Goal: Information Seeking & Learning: Learn about a topic

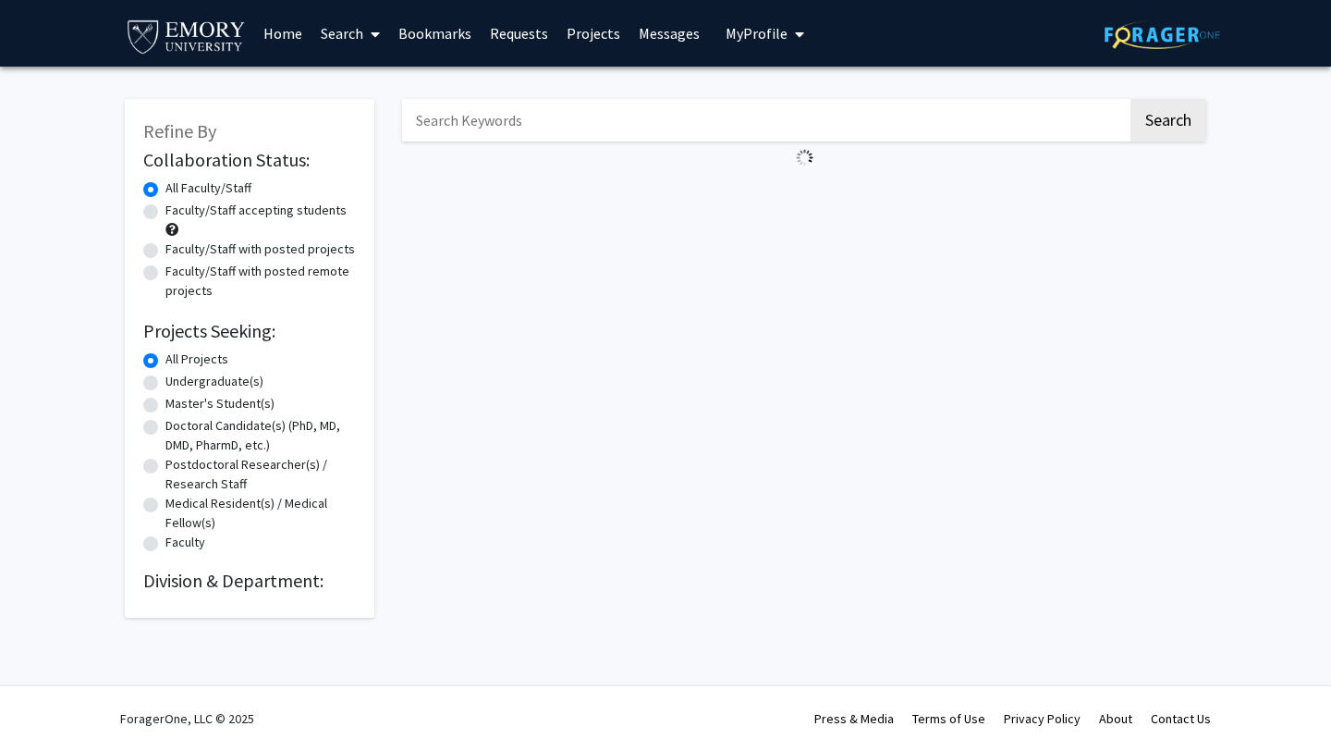
click at [739, 44] on button "My Profile" at bounding box center [765, 33] width 90 height 67
click at [663, 35] on link "Messages" at bounding box center [668, 33] width 79 height 65
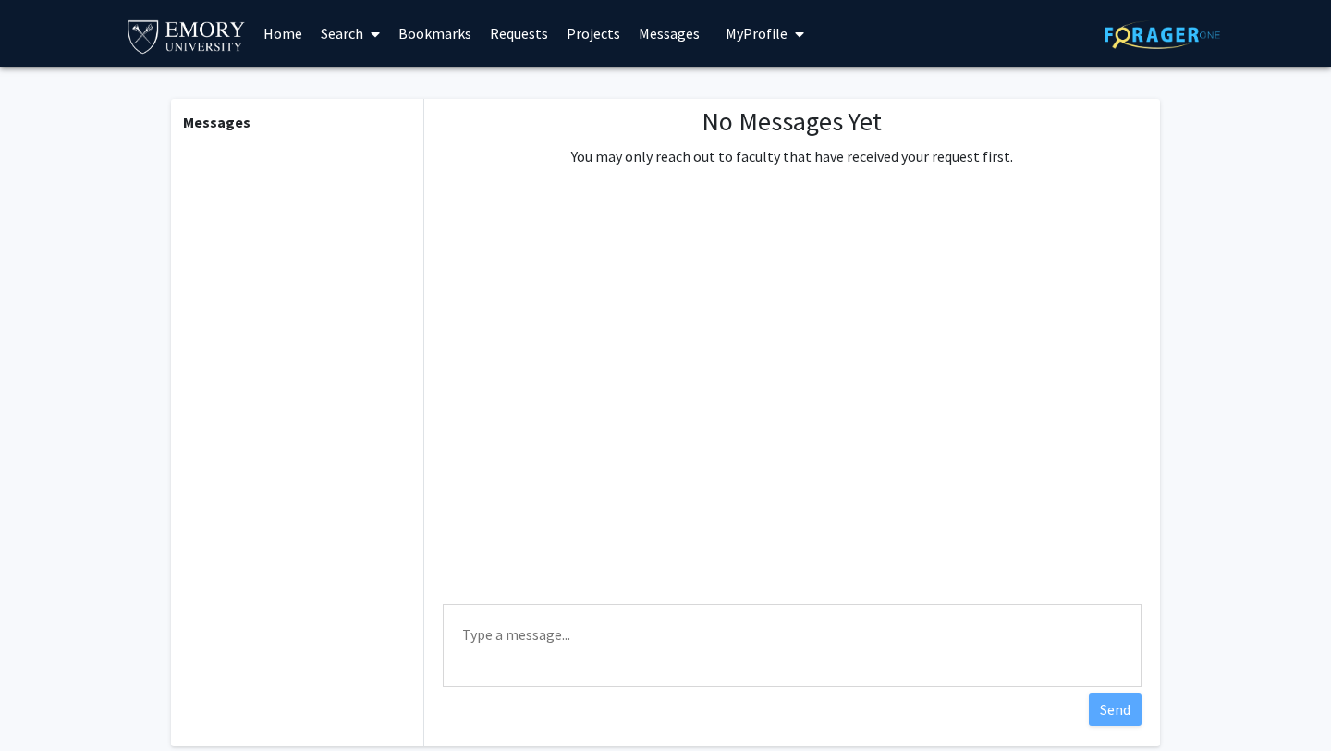
click at [663, 35] on link "Messages" at bounding box center [668, 33] width 79 height 65
click at [200, 43] on img at bounding box center [186, 36] width 123 height 42
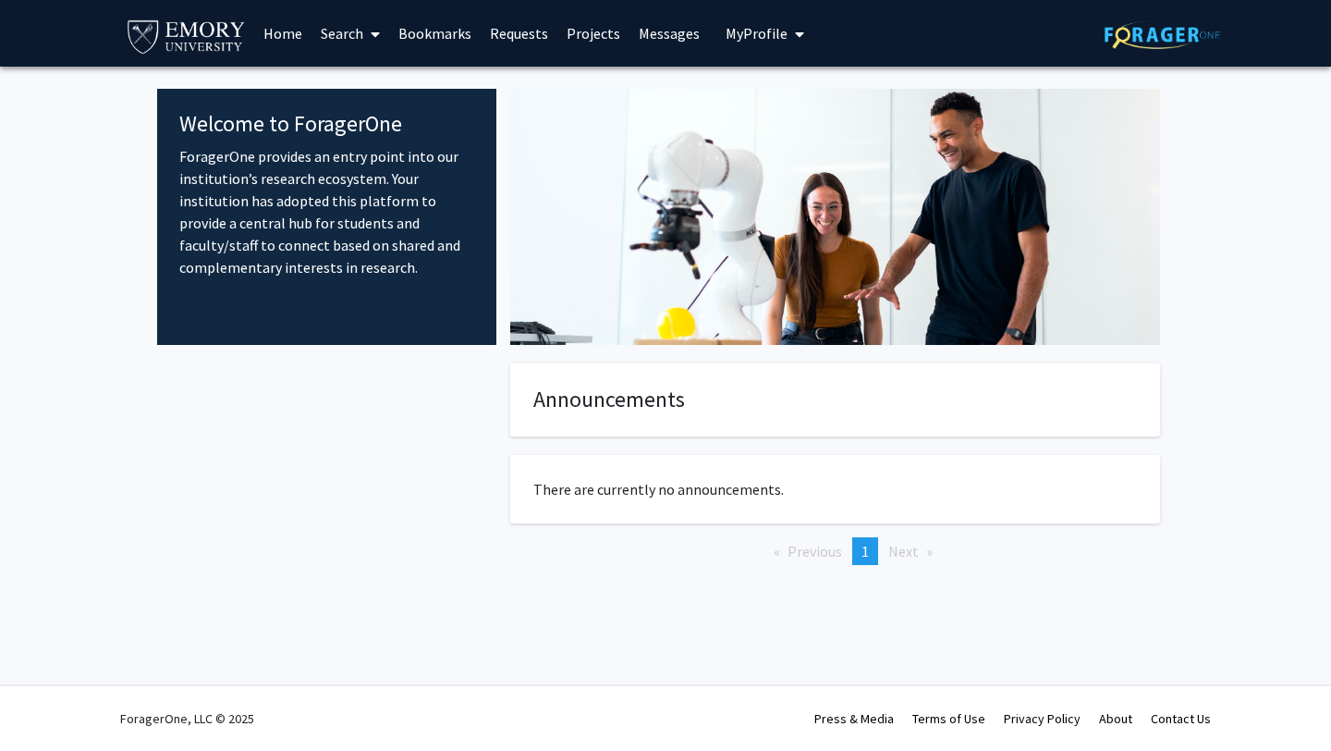
click at [759, 36] on span "My Profile" at bounding box center [757, 33] width 62 height 18
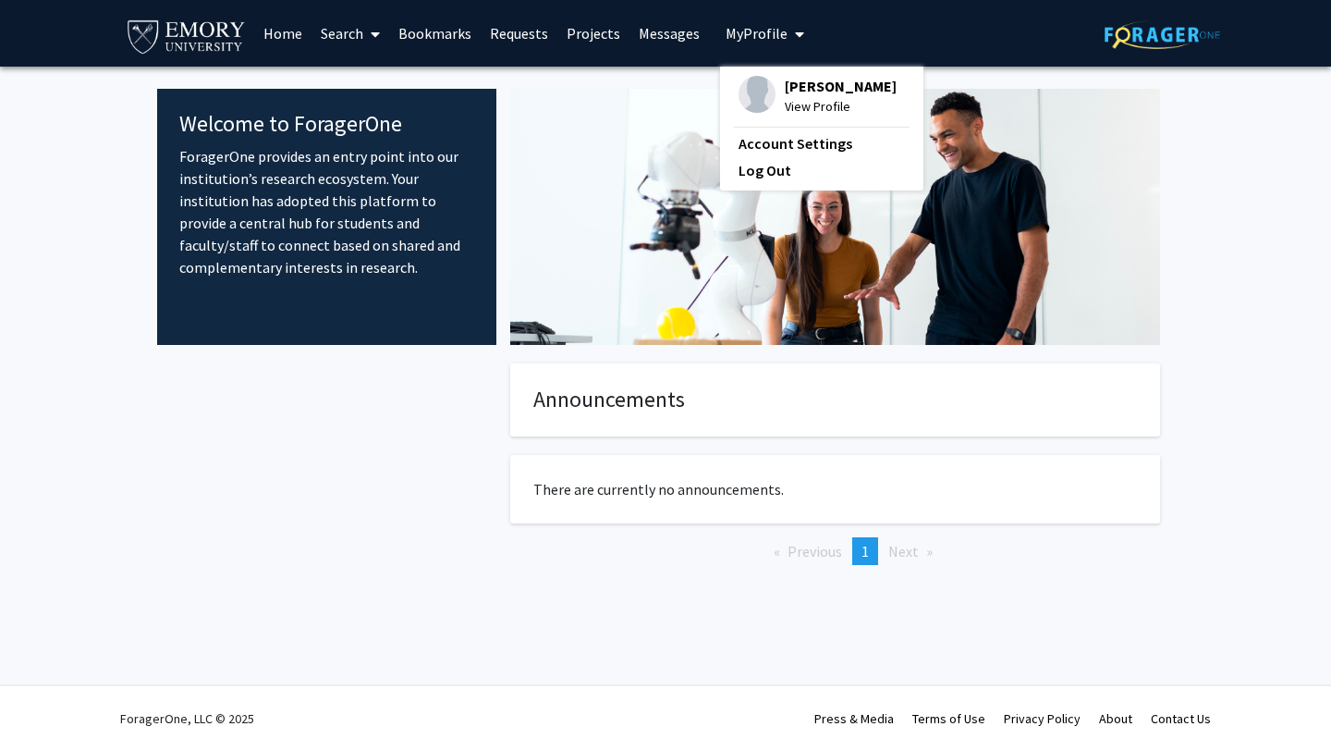
click at [795, 106] on span "View Profile" at bounding box center [841, 106] width 112 height 20
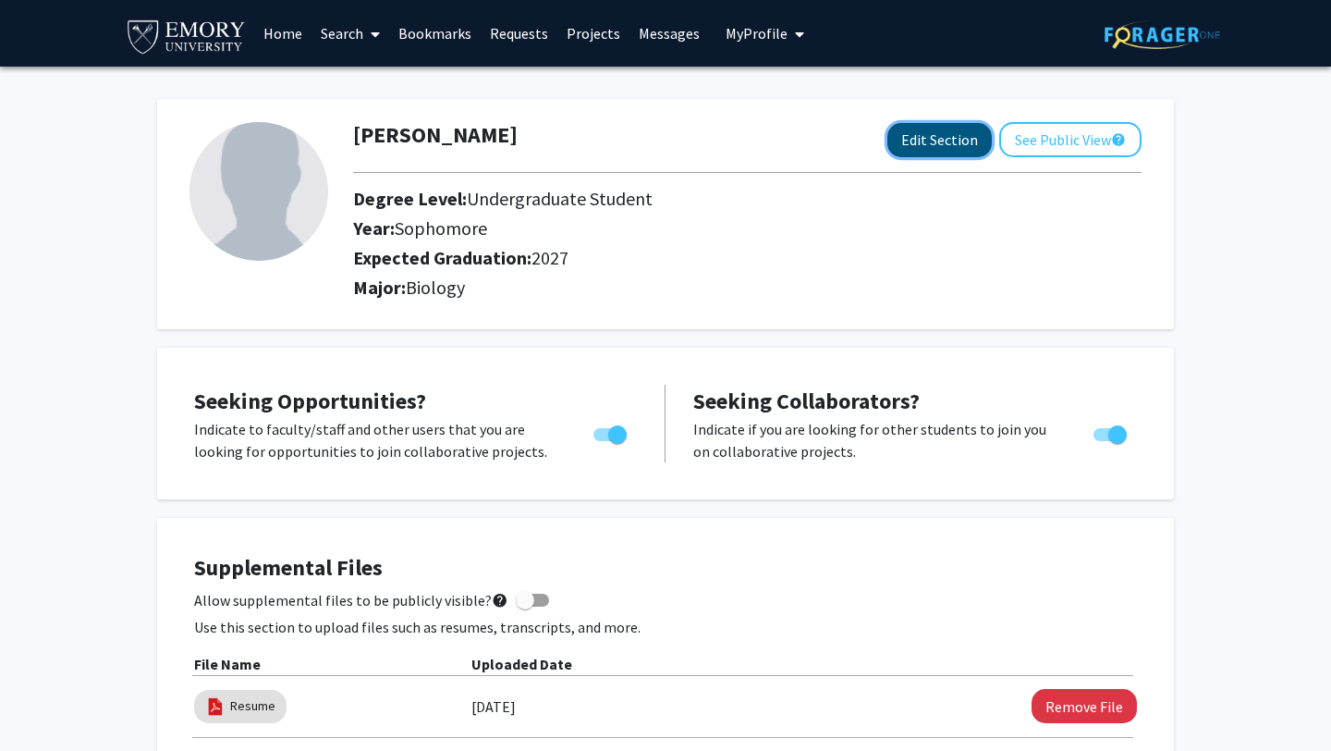
click at [946, 135] on button "Edit Section" at bounding box center [939, 140] width 104 height 34
select select "sophomore"
select select "2027"
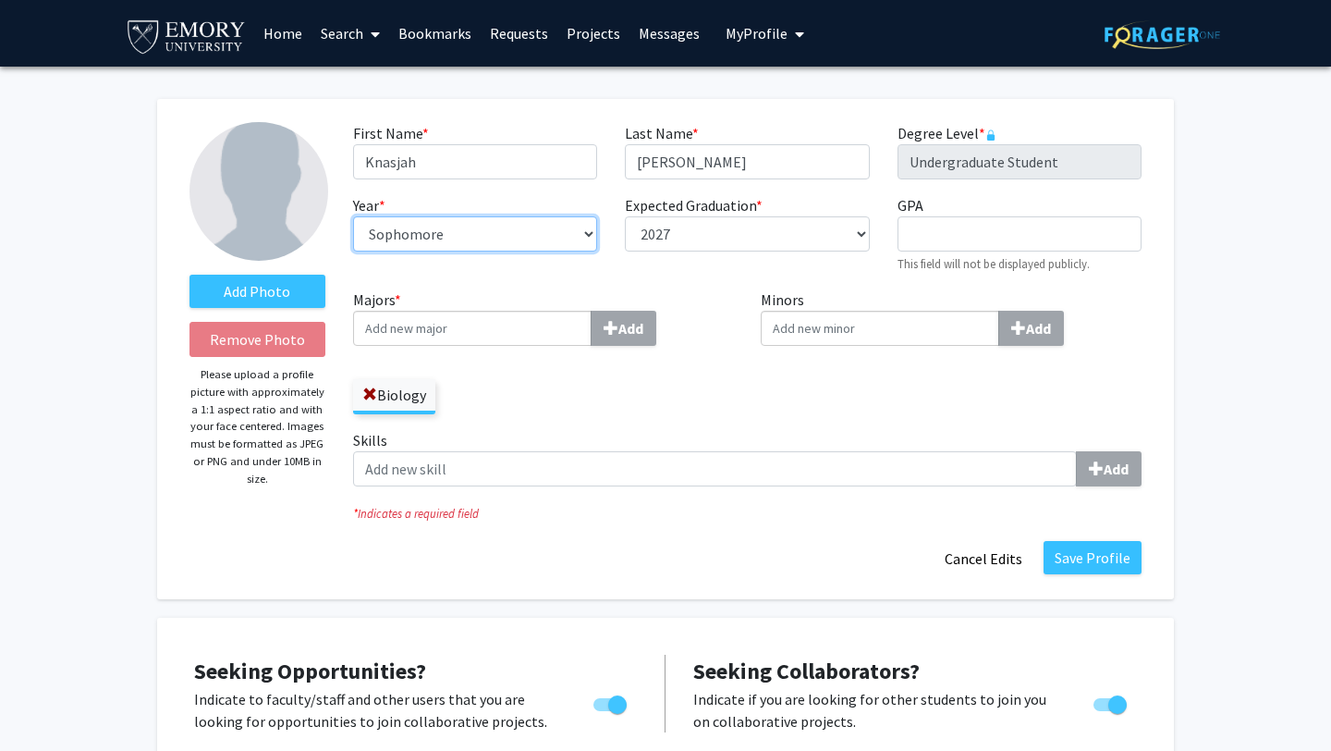
click at [512, 227] on select "--- First-year Sophomore Junior Senior Postbaccalaureate Certificate" at bounding box center [475, 233] width 244 height 35
select select "junior"
click at [353, 216] on select "--- First-year Sophomore Junior Senior Postbaccalaureate Certificate" at bounding box center [475, 233] width 244 height 35
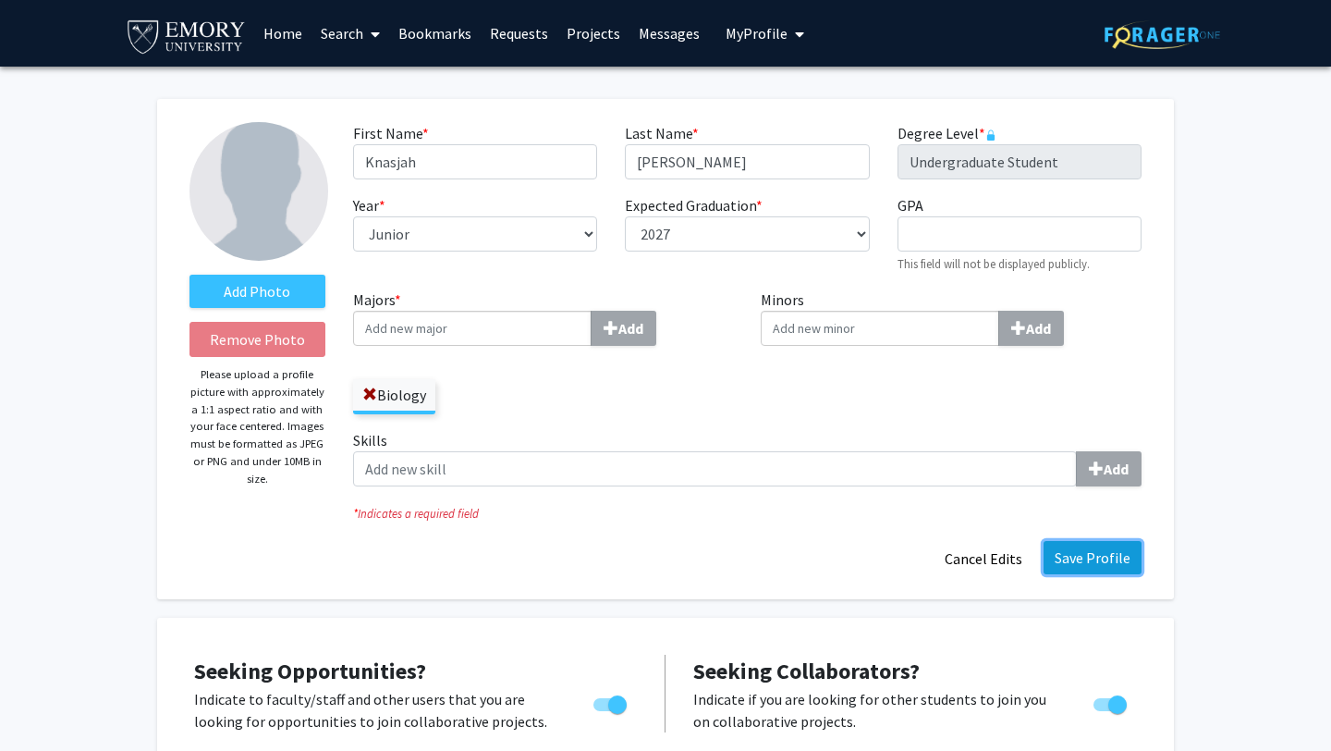
click at [1094, 554] on button "Save Profile" at bounding box center [1093, 557] width 98 height 33
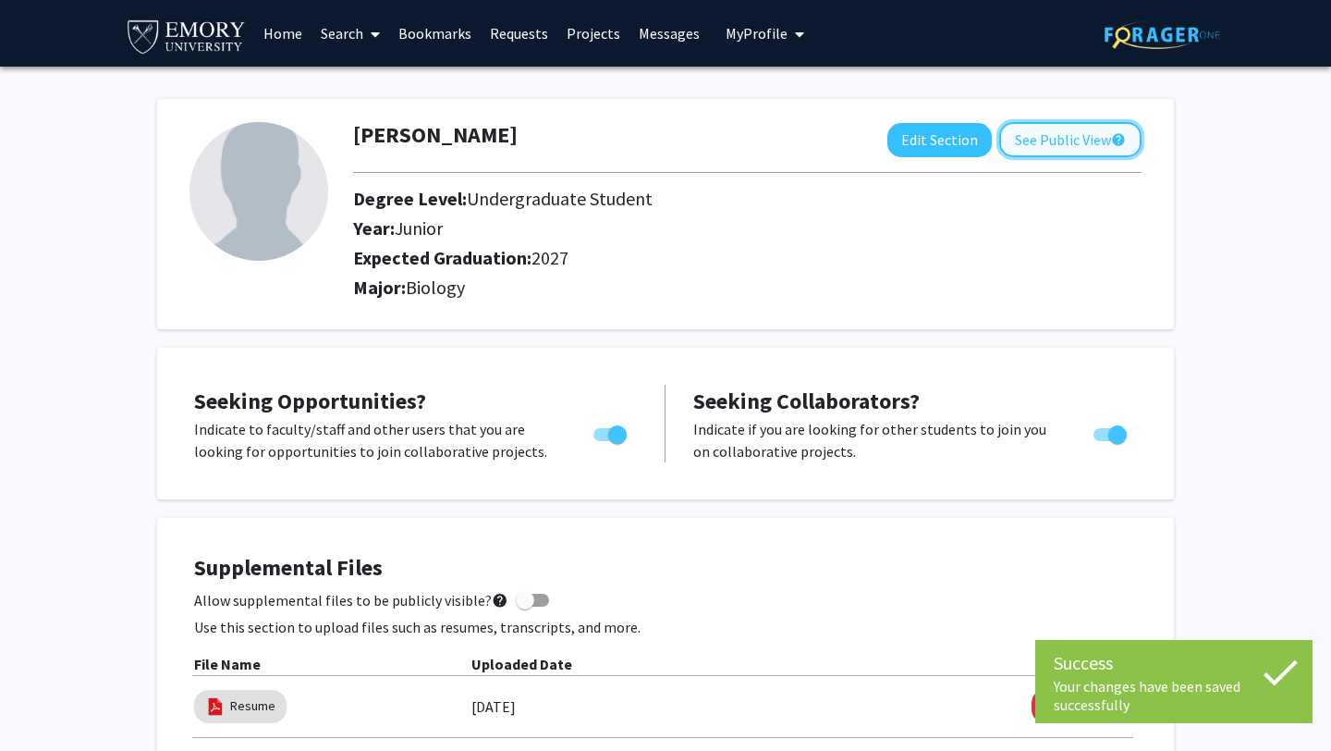
click at [1067, 140] on button "See Public View help" at bounding box center [1070, 139] width 142 height 35
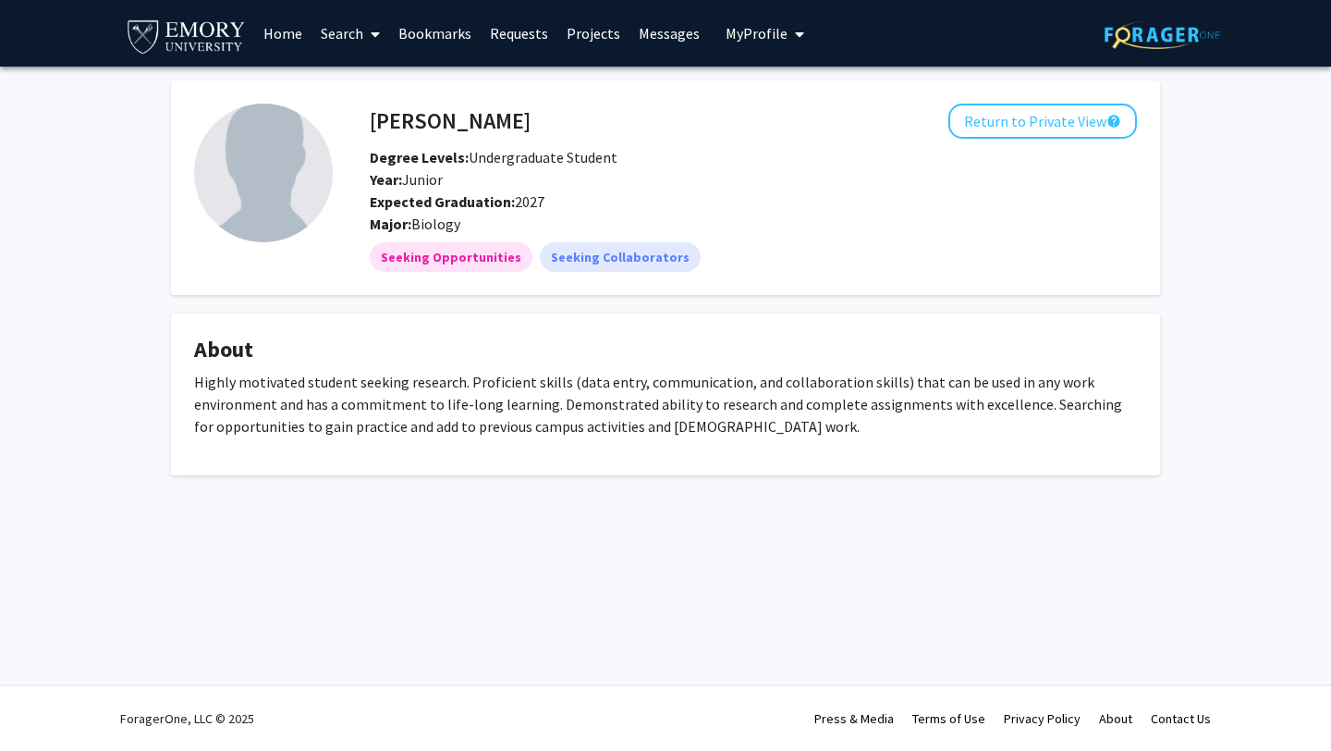
click at [769, 33] on span "My Profile" at bounding box center [757, 33] width 62 height 18
click at [788, 43] on span "My profile dropdown to access profile and logout" at bounding box center [796, 34] width 17 height 65
click at [788, 42] on span "My profile dropdown to access profile and logout" at bounding box center [796, 34] width 17 height 65
click at [795, 133] on link "Account Settings" at bounding box center [822, 143] width 166 height 22
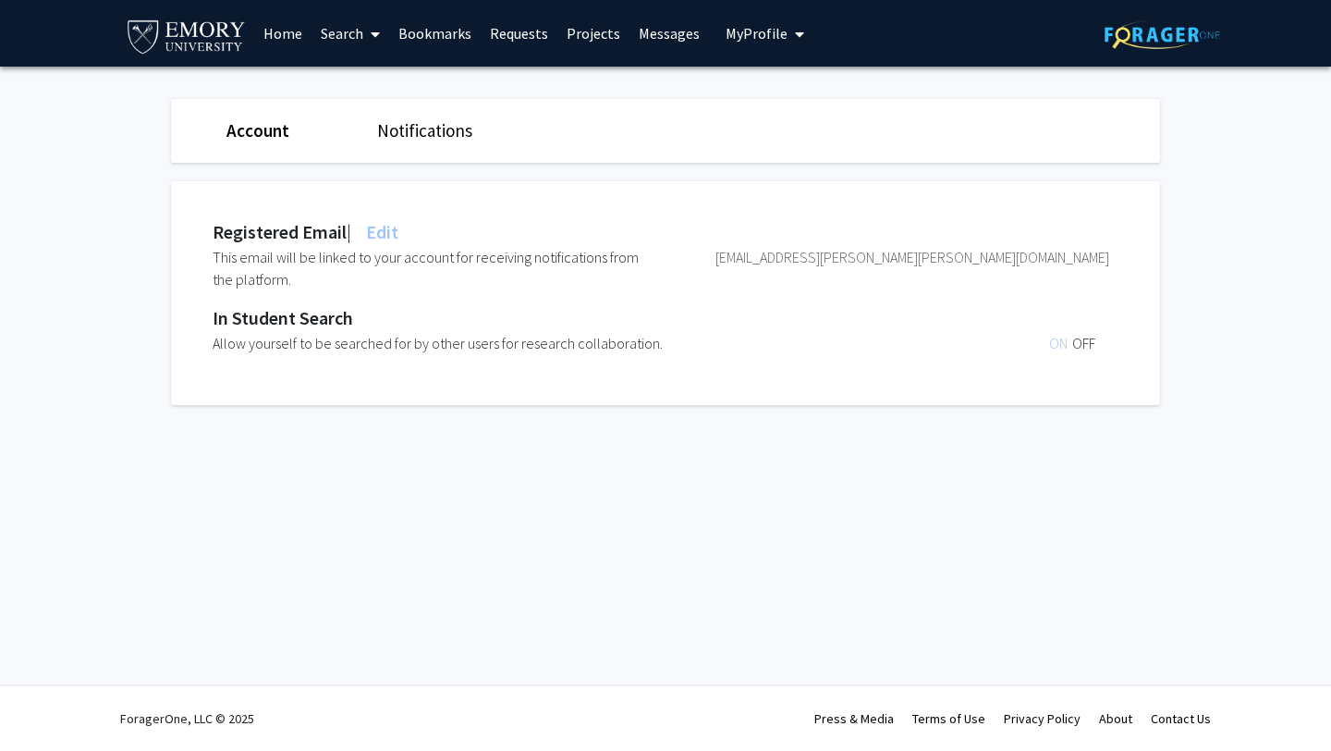
click at [397, 226] on span "Edit" at bounding box center [380, 231] width 36 height 23
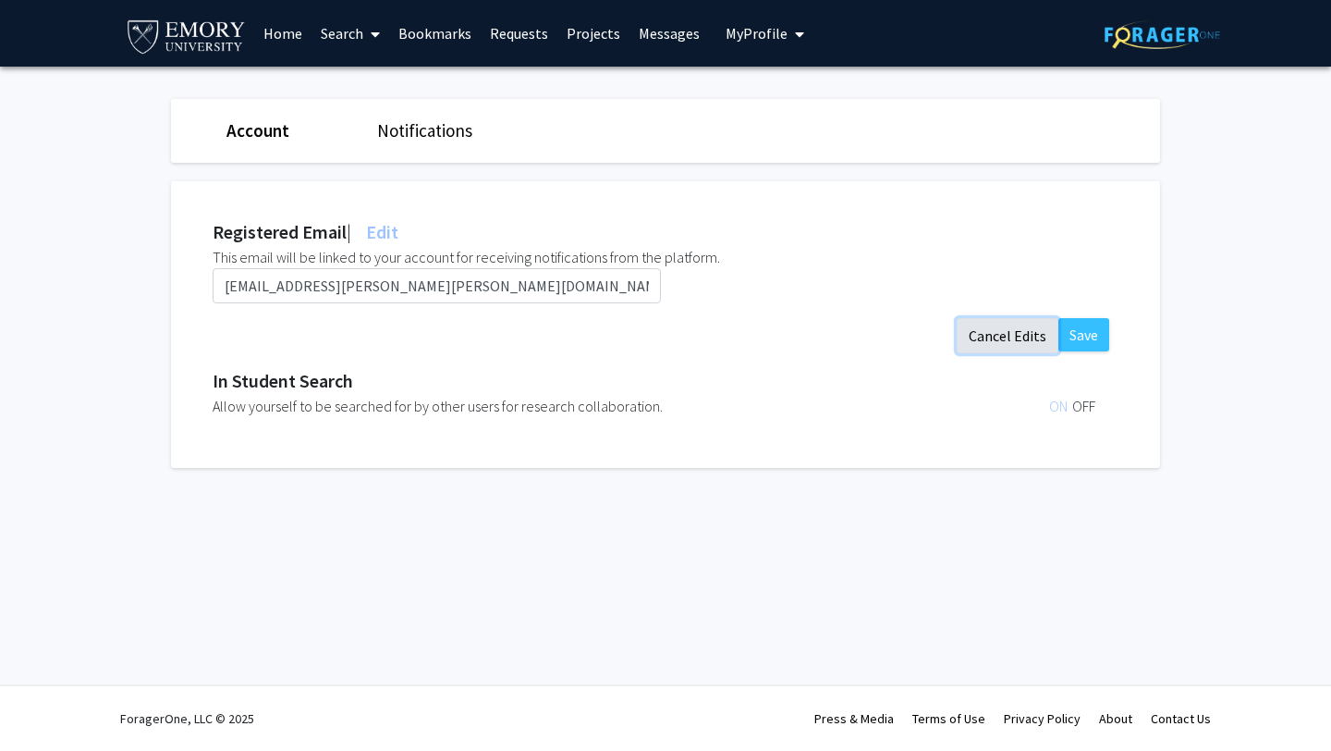
click at [980, 329] on button "Cancel Edits" at bounding box center [1008, 335] width 102 height 35
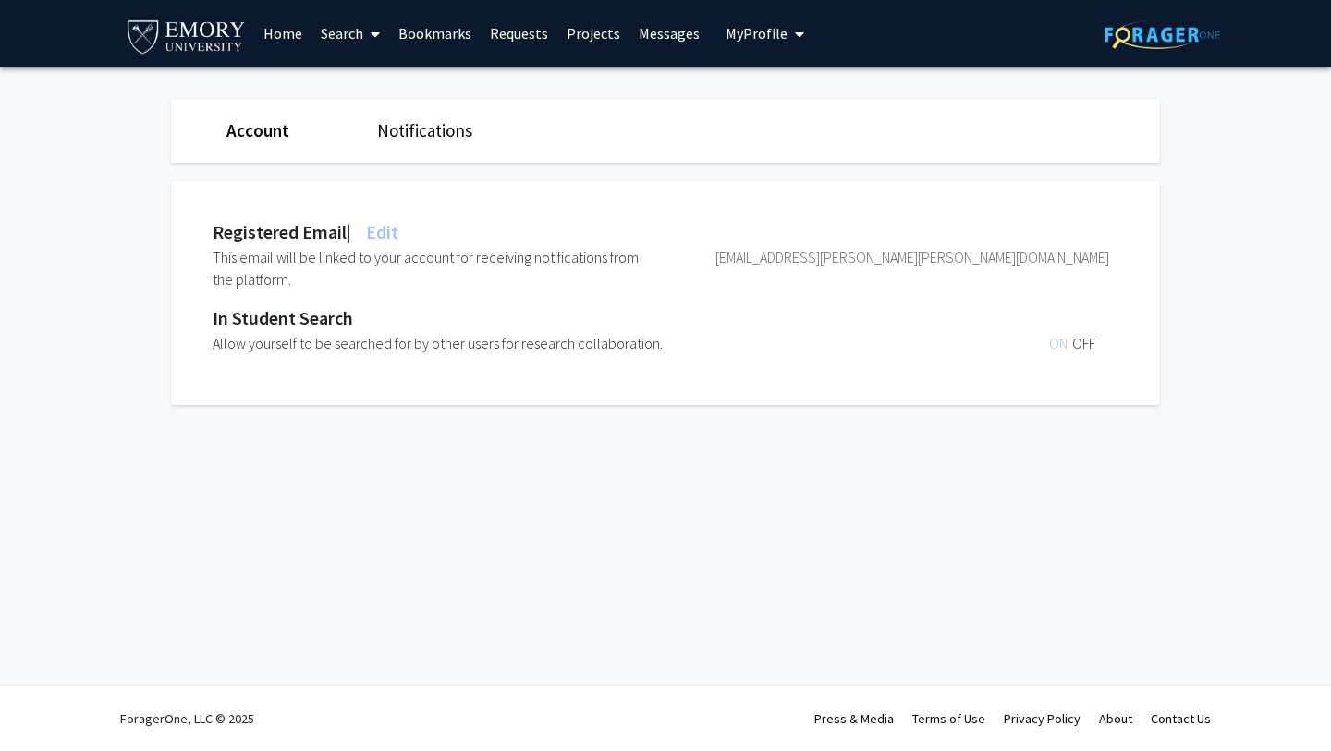
click at [279, 138] on link "Account" at bounding box center [257, 130] width 63 height 22
click at [422, 124] on link "Notifications" at bounding box center [424, 130] width 95 height 22
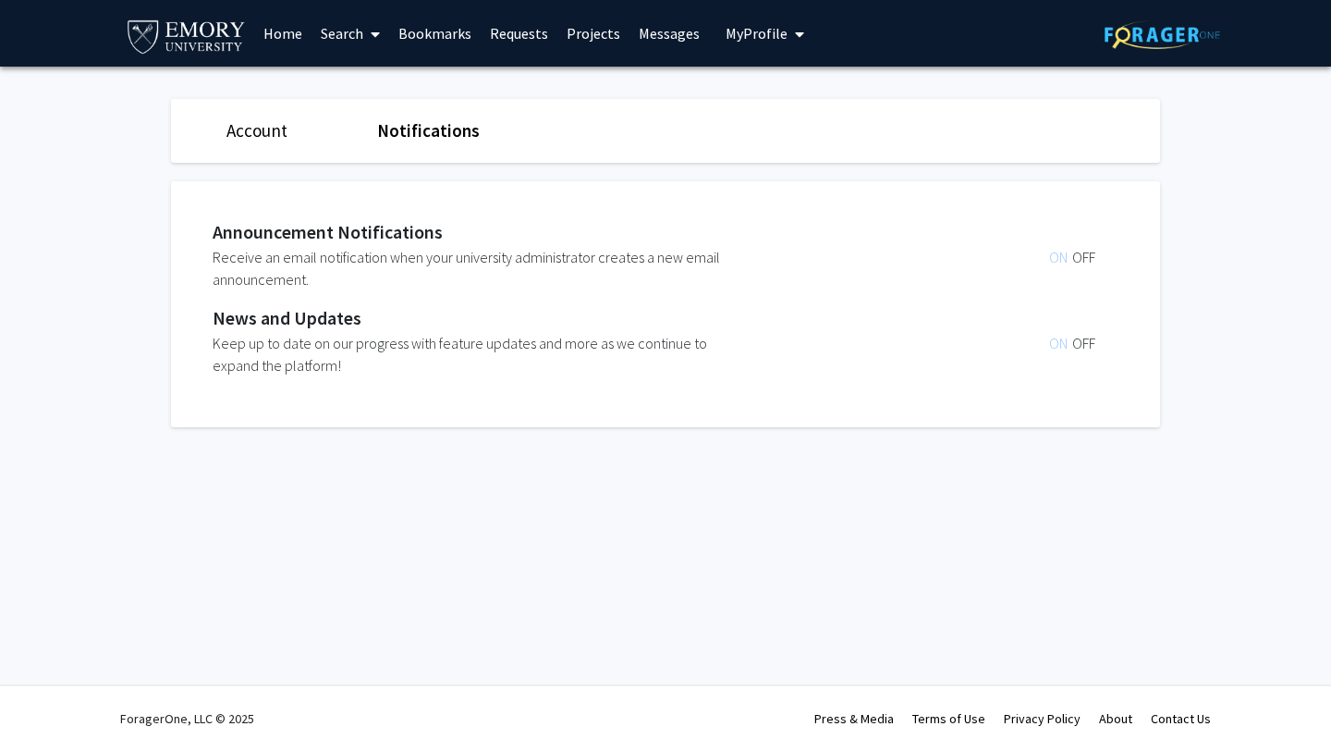
click at [351, 32] on link "Search" at bounding box center [351, 33] width 78 height 65
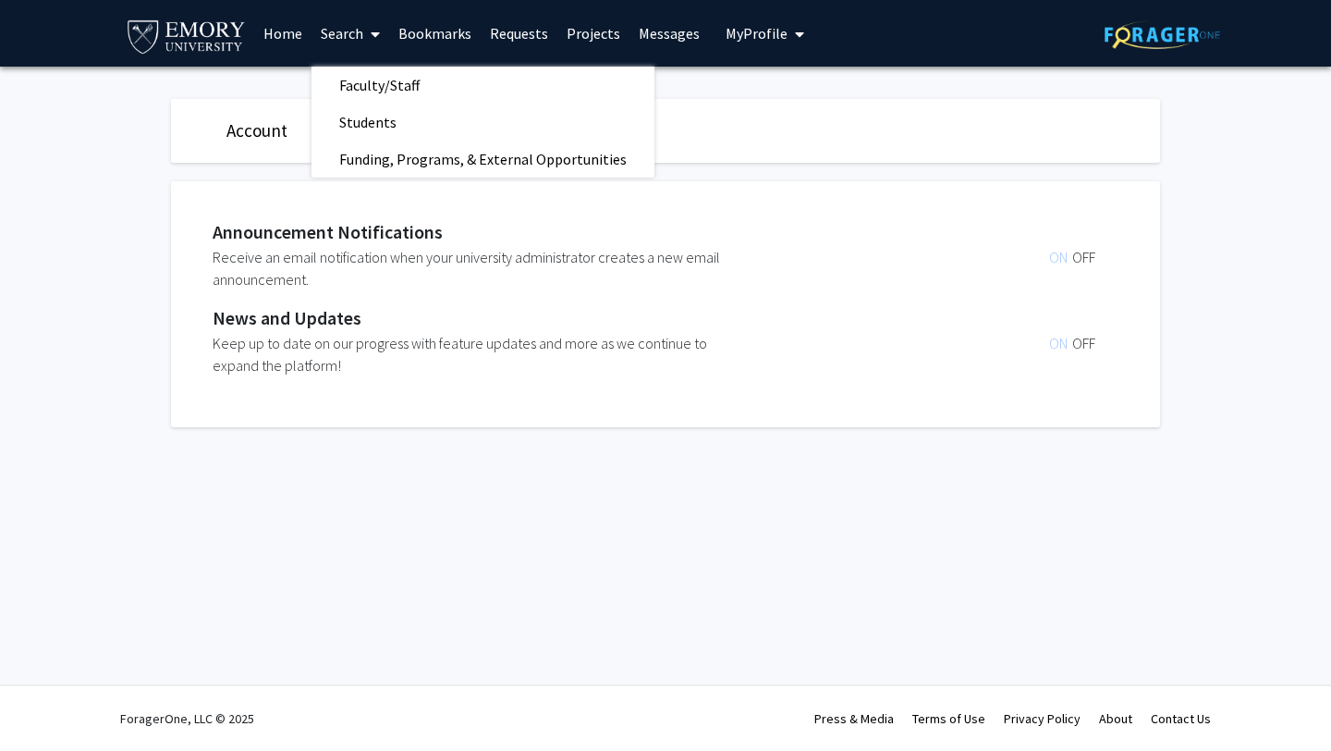
click at [348, 20] on link "Search" at bounding box center [351, 33] width 78 height 65
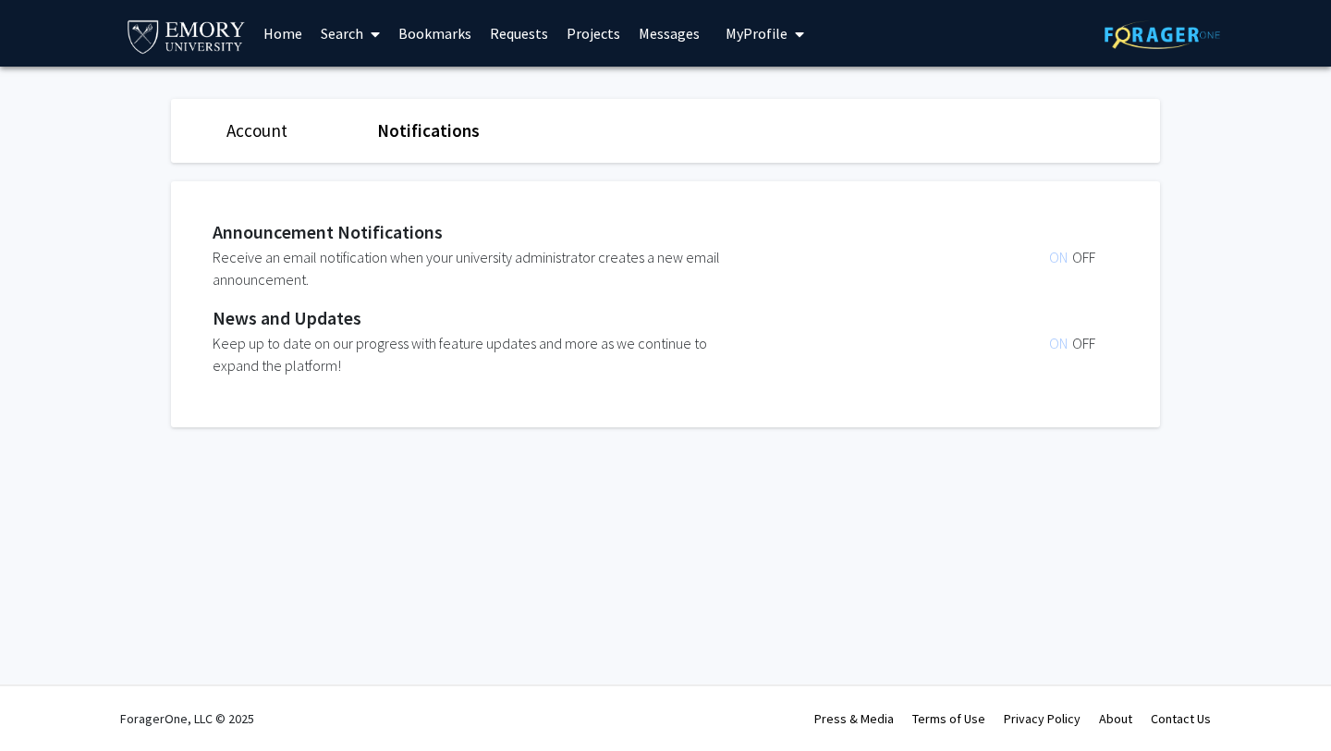
click at [742, 30] on span "My Profile" at bounding box center [757, 33] width 62 height 18
click at [261, 127] on link "Account" at bounding box center [256, 130] width 61 height 22
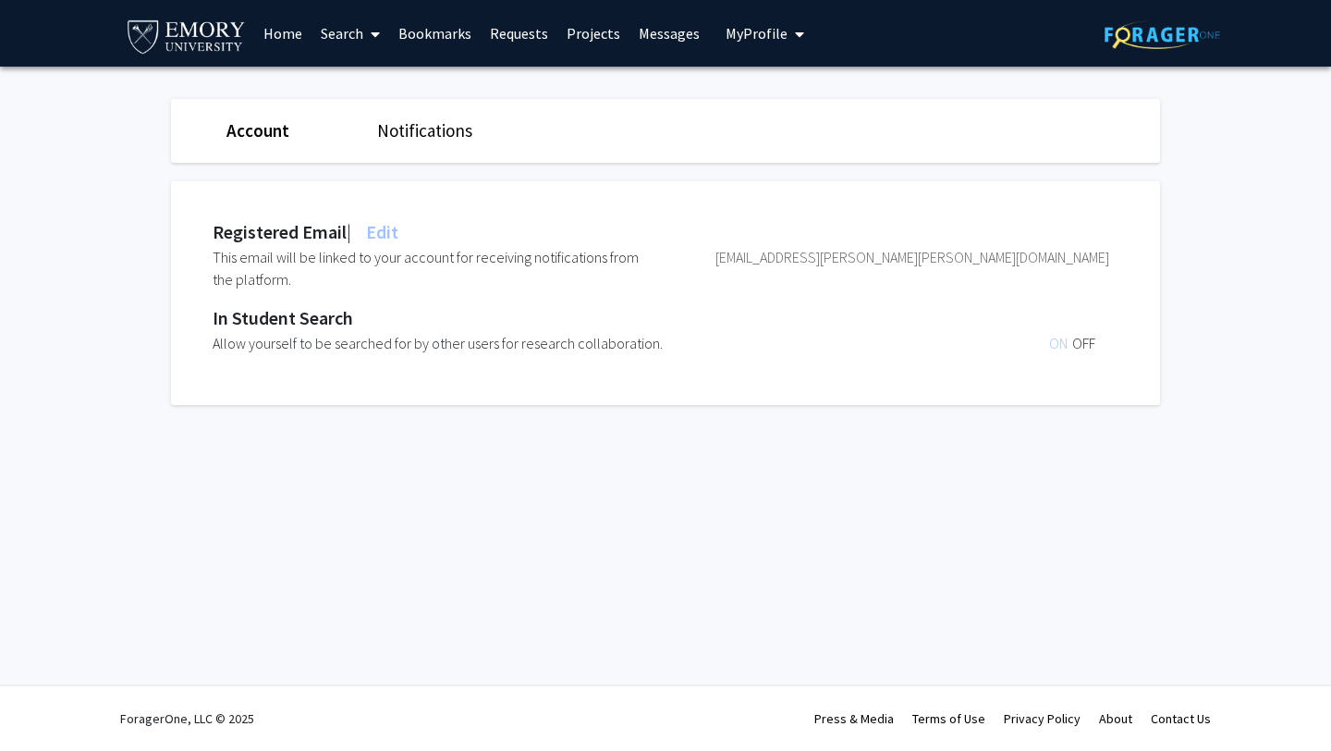
click at [371, 31] on span at bounding box center [371, 34] width 17 height 65
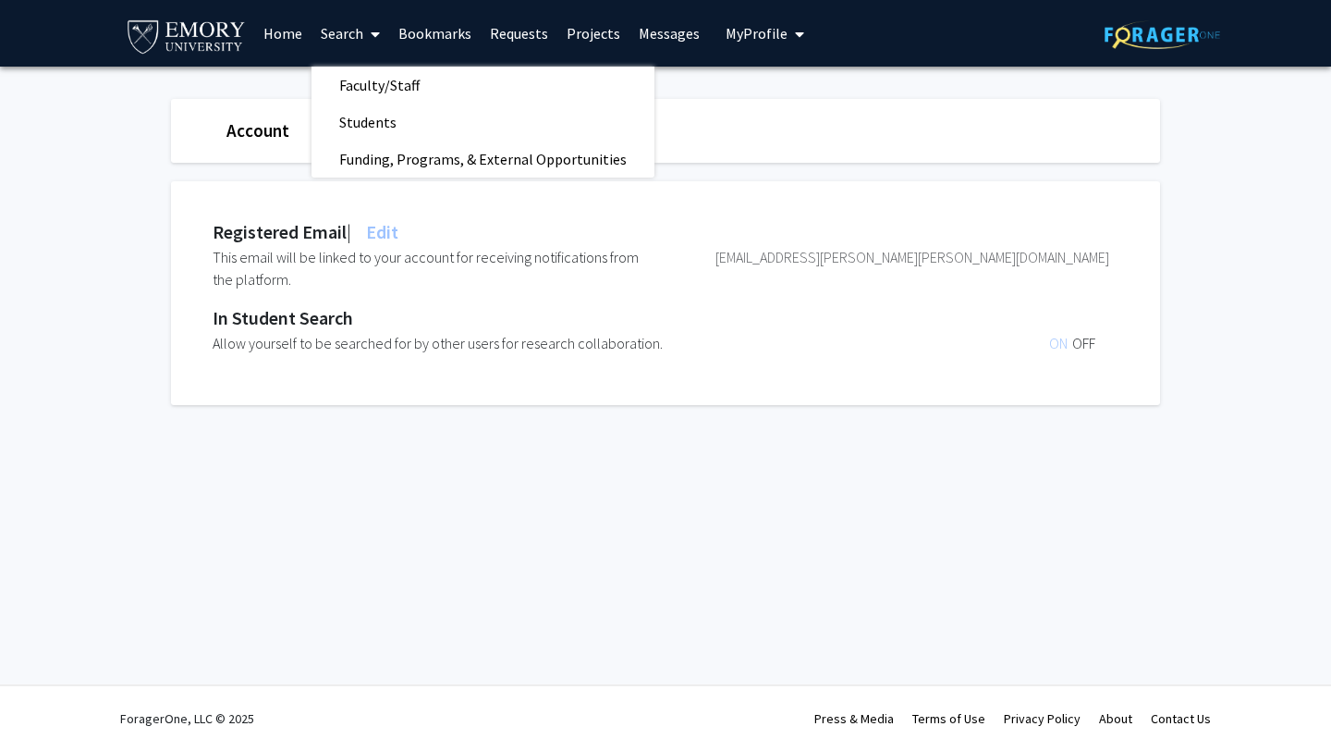
click at [371, 31] on span at bounding box center [371, 34] width 17 height 65
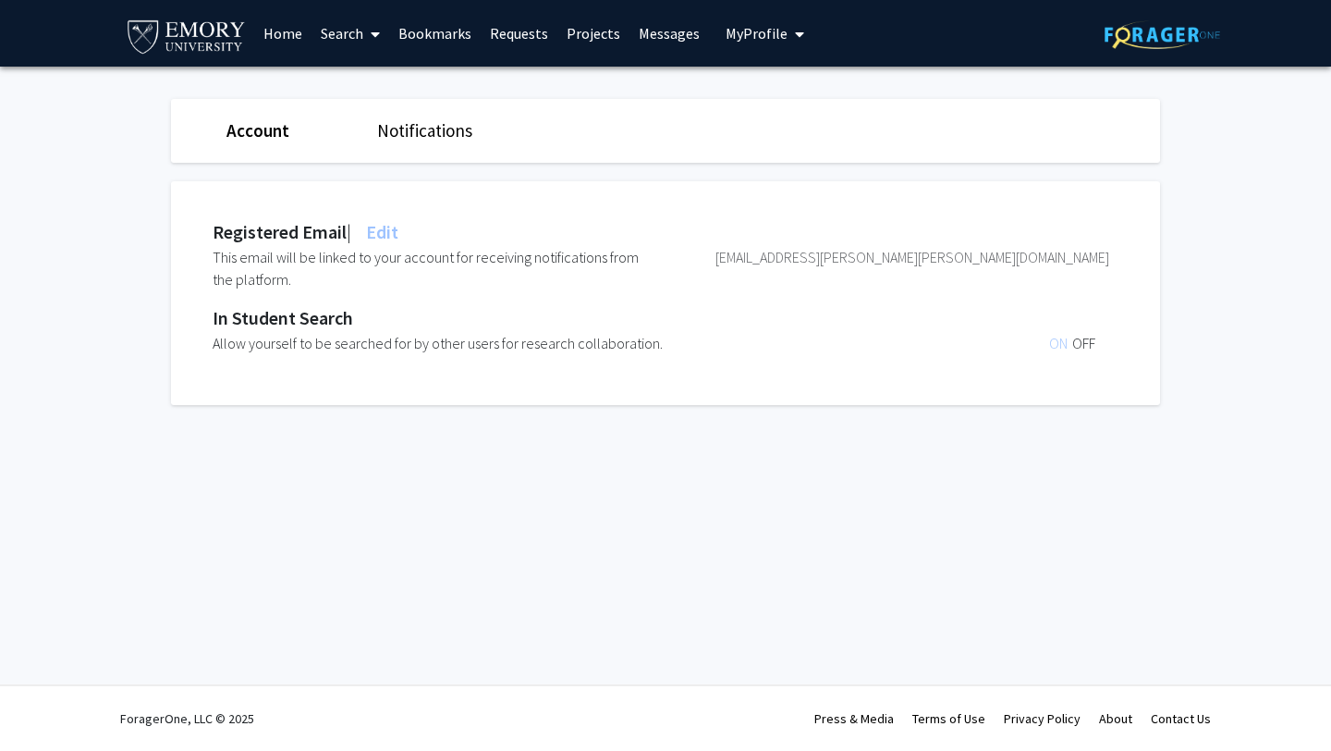
click at [745, 28] on span "My Profile" at bounding box center [757, 33] width 62 height 18
click at [802, 105] on span "View Profile" at bounding box center [841, 106] width 112 height 20
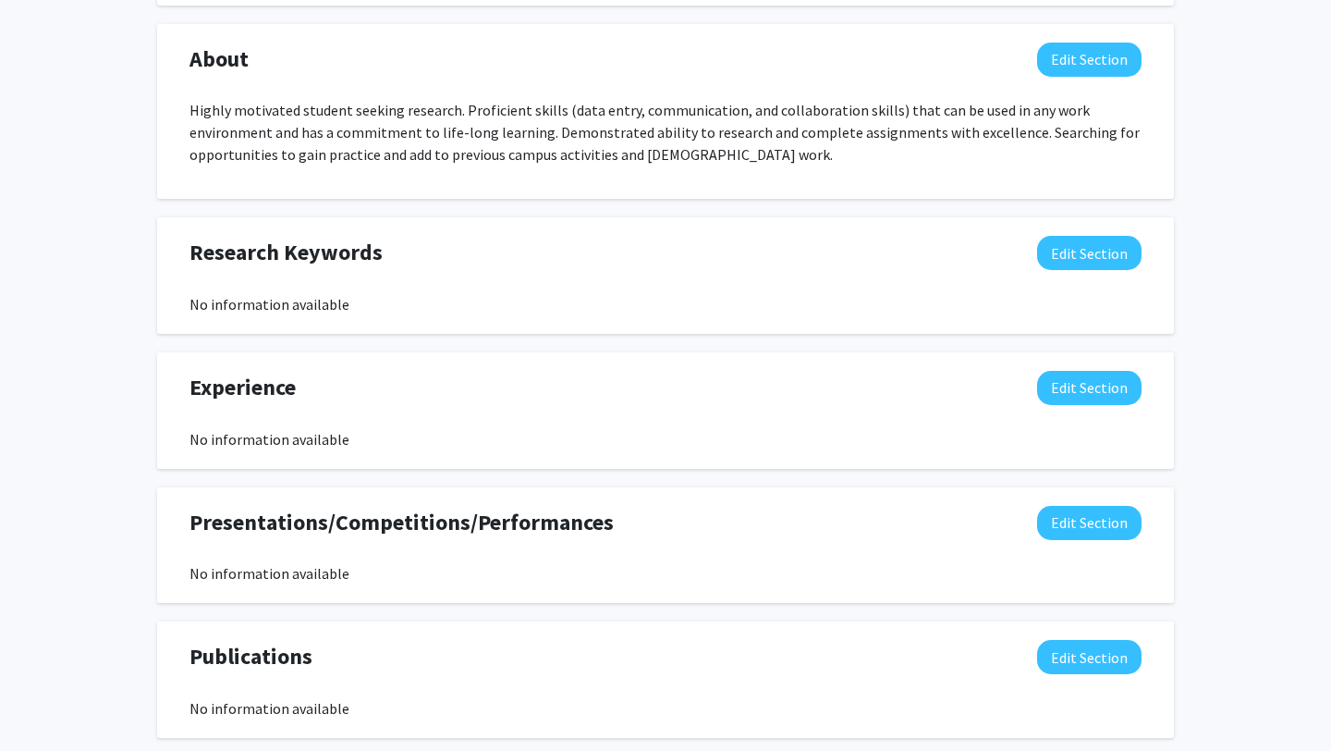
scroll to position [844, 0]
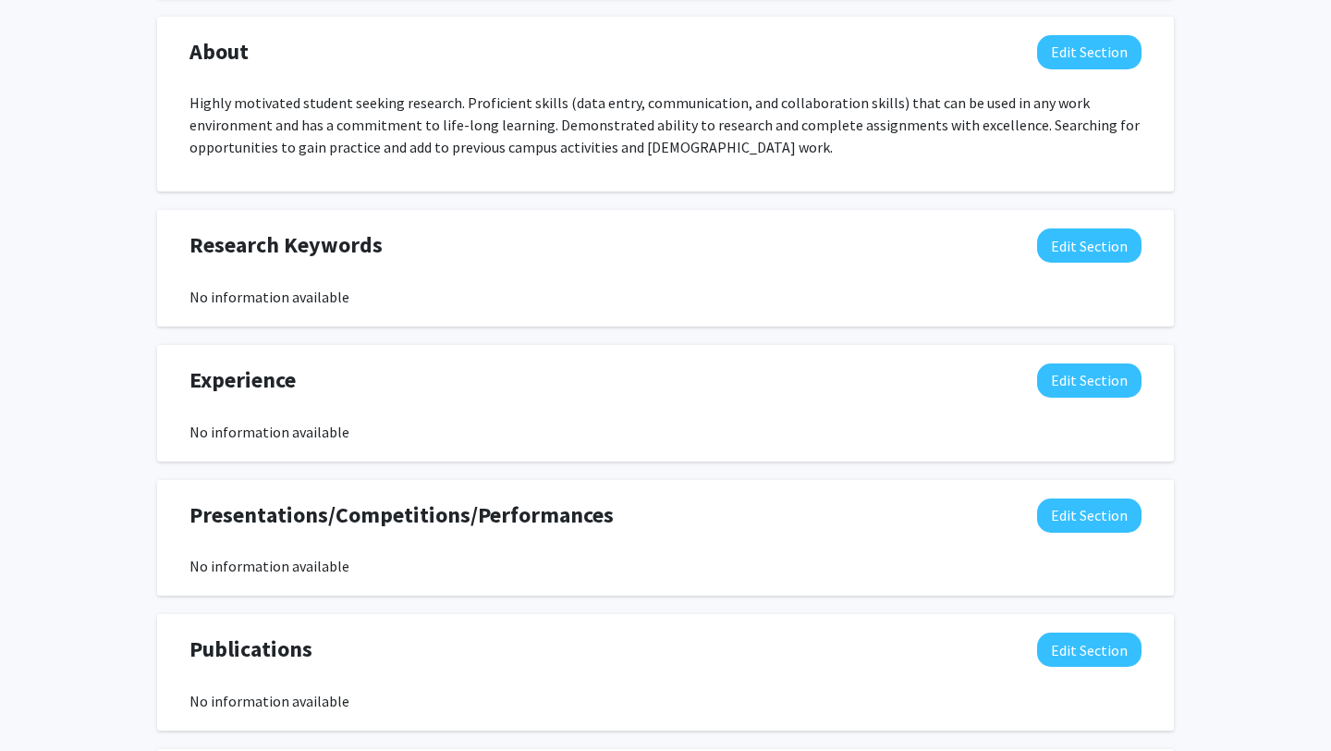
click at [1081, 30] on div "About Edit Section Highly motivated student seeking research. Proficient skills…" at bounding box center [665, 105] width 1017 height 176
click at [1081, 41] on button "Edit Section" at bounding box center [1089, 52] width 104 height 34
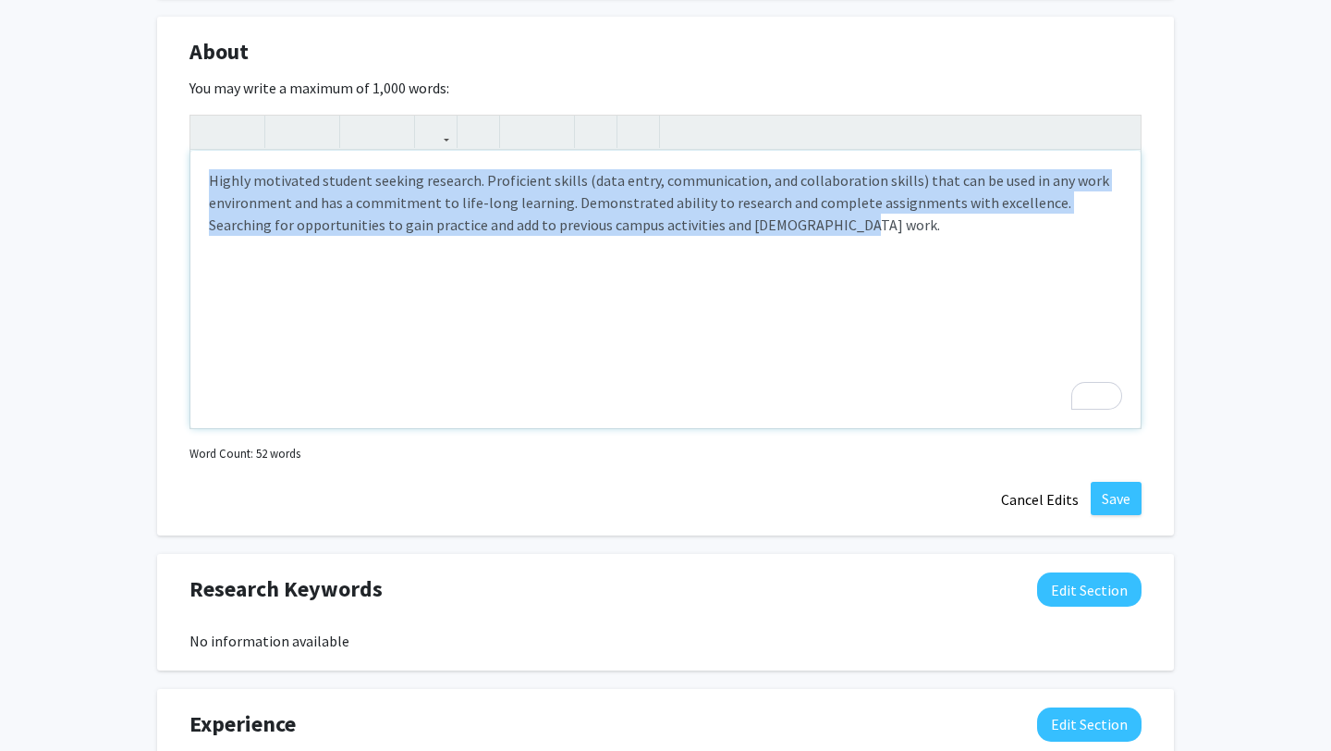
drag, startPoint x: 832, startPoint y: 254, endPoint x: 146, endPoint y: 179, distance: 689.9
click at [146, 179] on div "[PERSON_NAME] Edit Section See Public View help Degree Level: Undergraduate Stu…" at bounding box center [665, 246] width 1331 height 2046
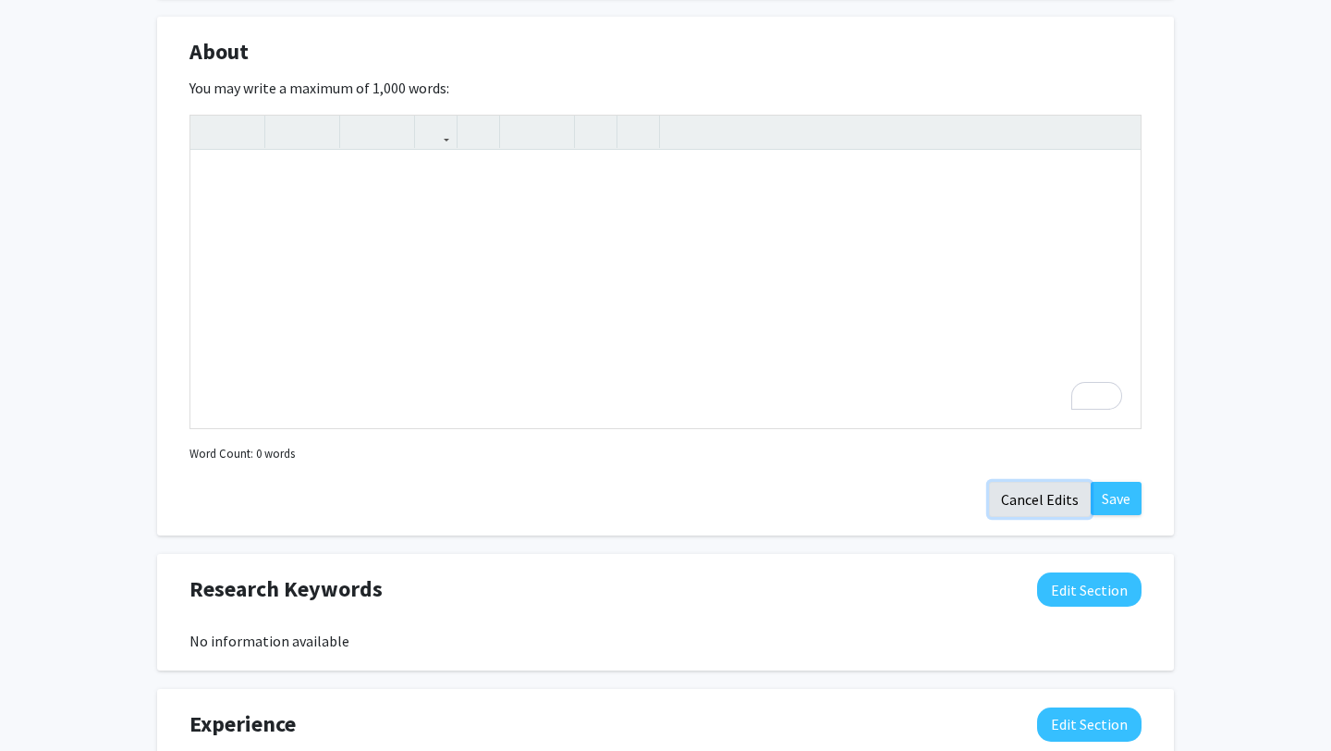
click at [1030, 500] on button "Cancel Edits" at bounding box center [1040, 499] width 102 height 35
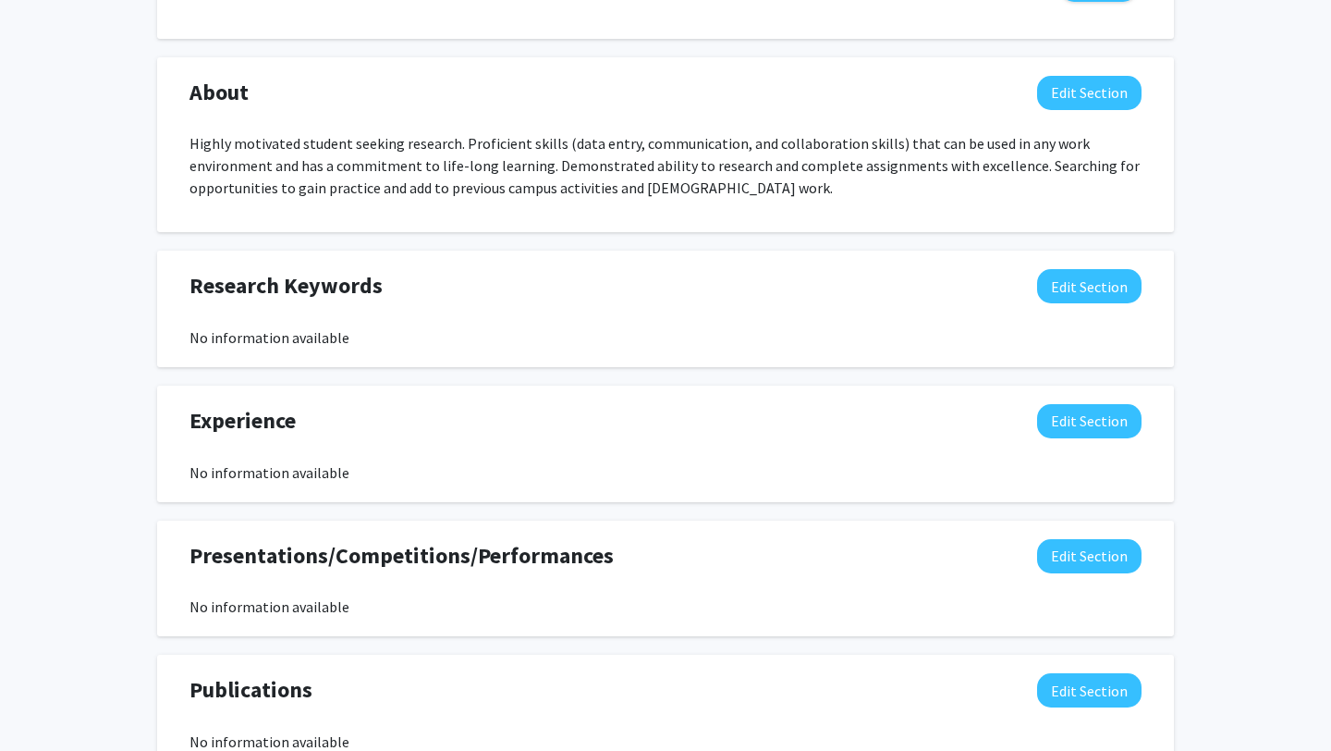
scroll to position [782, 0]
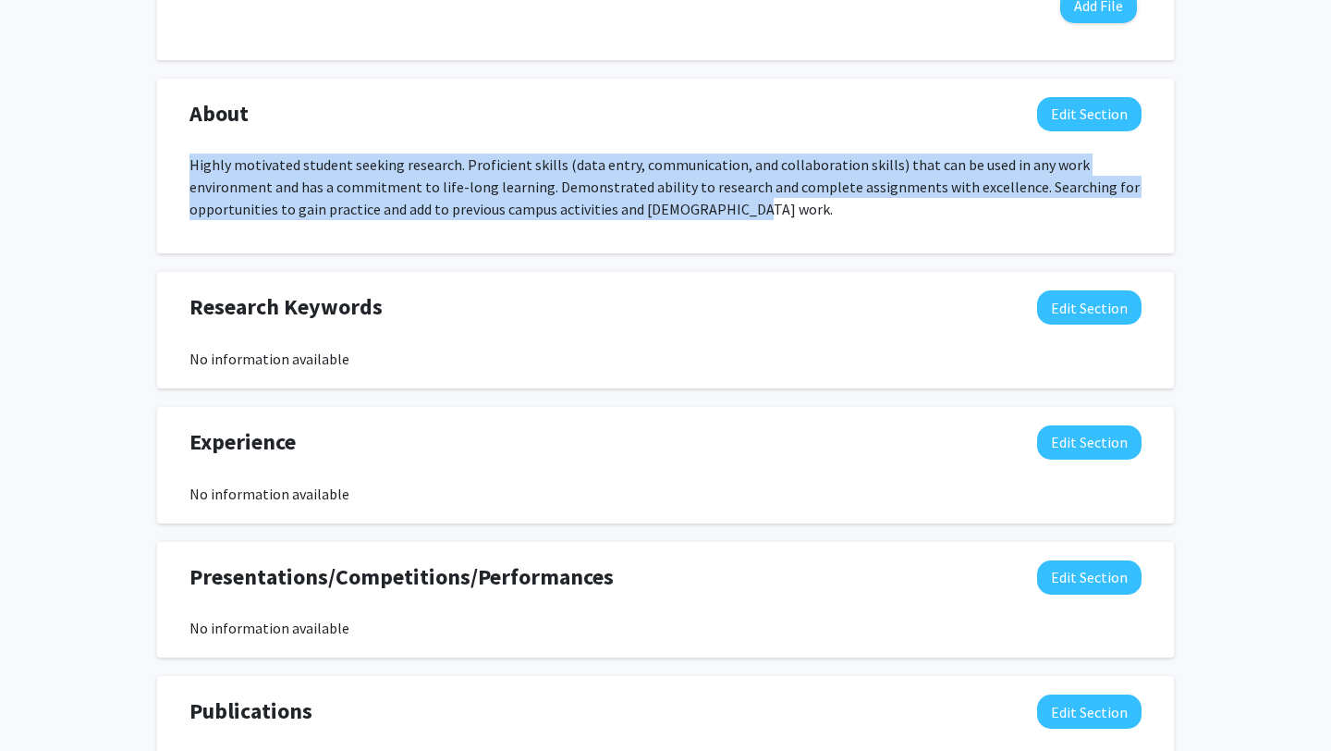
drag, startPoint x: 736, startPoint y: 213, endPoint x: 512, endPoint y: 151, distance: 232.1
click at [512, 151] on div "About Edit Section Highly motivated student seeking research. Proficient skills…" at bounding box center [666, 166] width 980 height 139
click at [728, 168] on p "Highly motivated student seeking research. Proficient skills (data entry, commu…" at bounding box center [665, 186] width 952 height 67
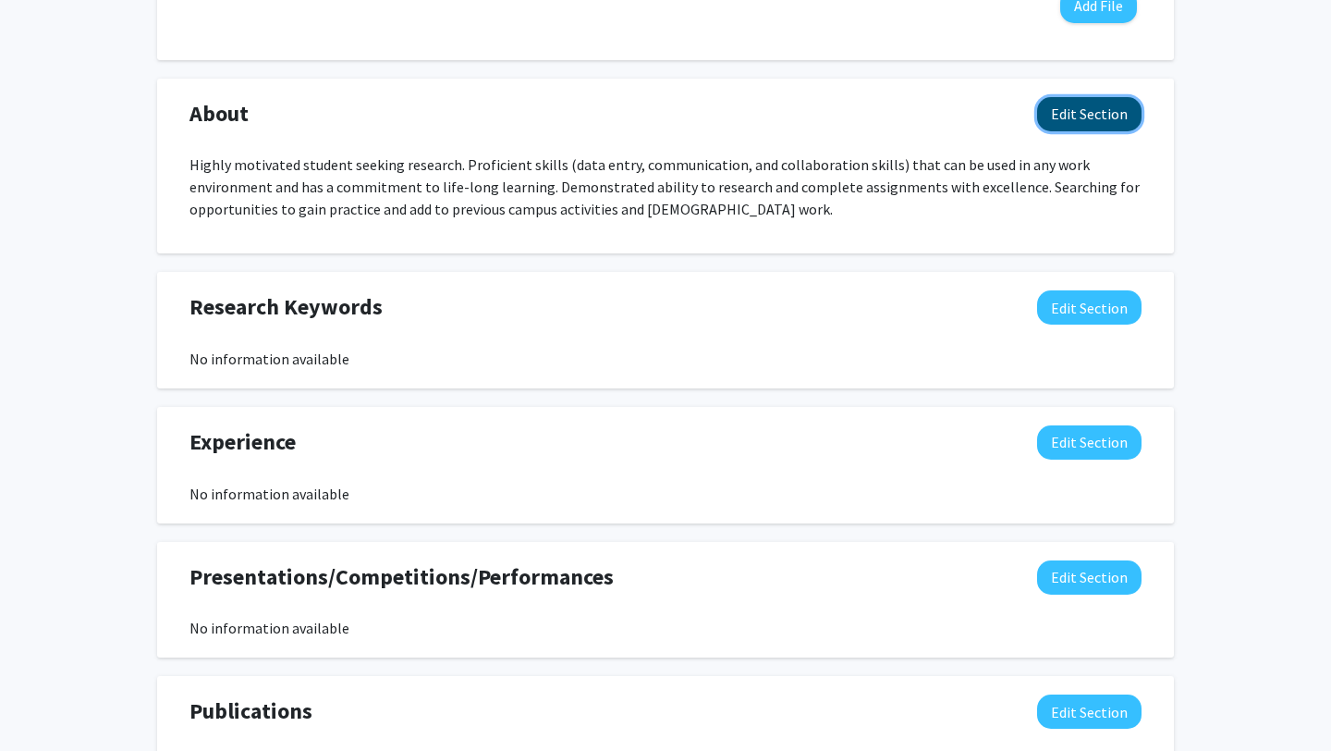
click at [1071, 119] on button "Edit Section" at bounding box center [1089, 114] width 104 height 34
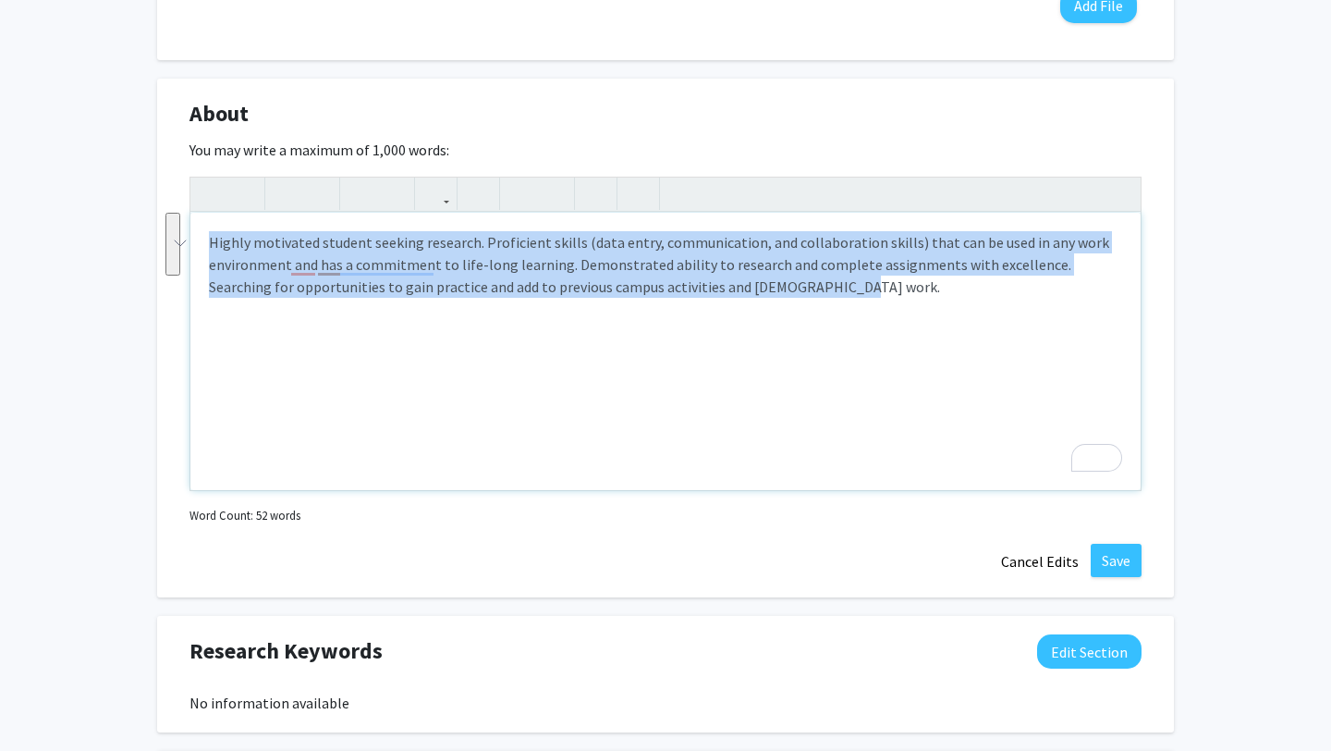
drag, startPoint x: 800, startPoint y: 299, endPoint x: 132, endPoint y: 205, distance: 673.9
click at [132, 205] on div "[PERSON_NAME] Edit Section See Public View help Degree Level: Undergraduate Stu…" at bounding box center [665, 308] width 1331 height 2046
copy p "Highly motivated student seeking research. Proficient skills (data entry, commu…"
click at [1024, 551] on button "Cancel Edits" at bounding box center [1040, 561] width 102 height 35
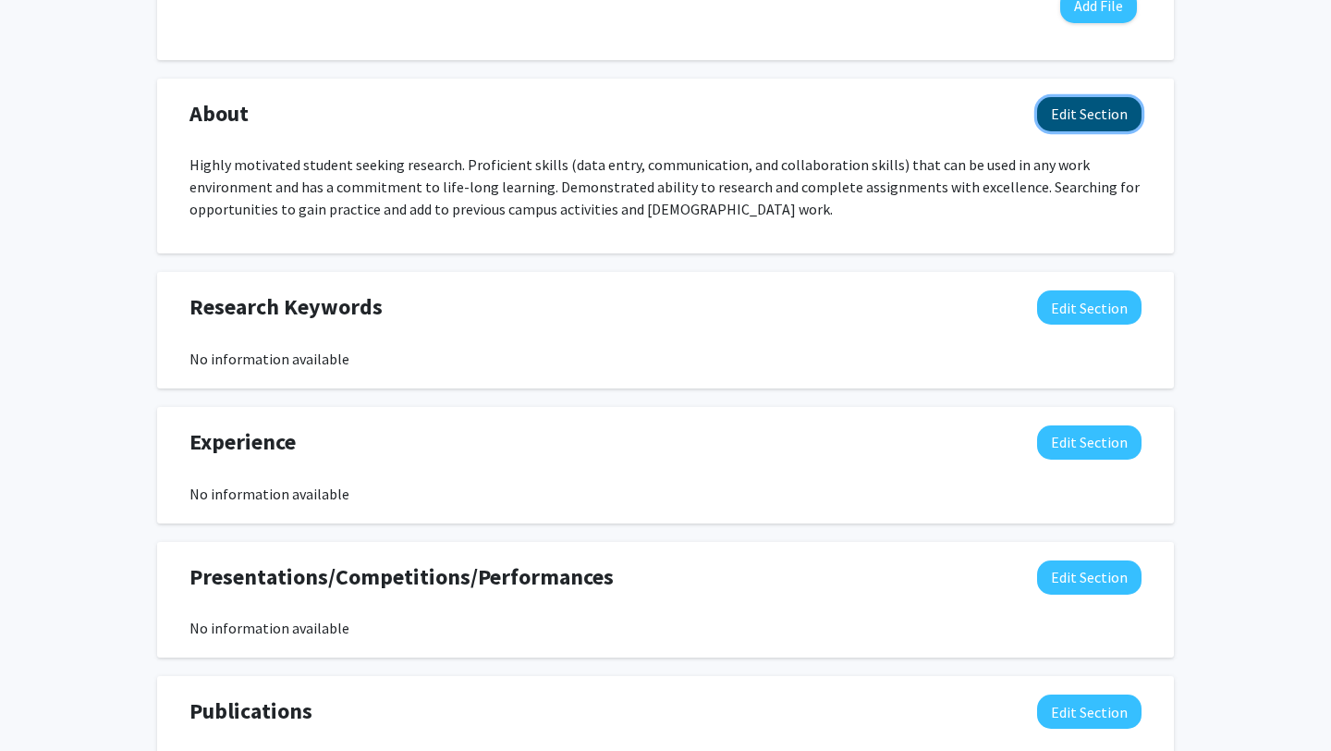
click at [1077, 112] on button "Edit Section" at bounding box center [1089, 114] width 104 height 34
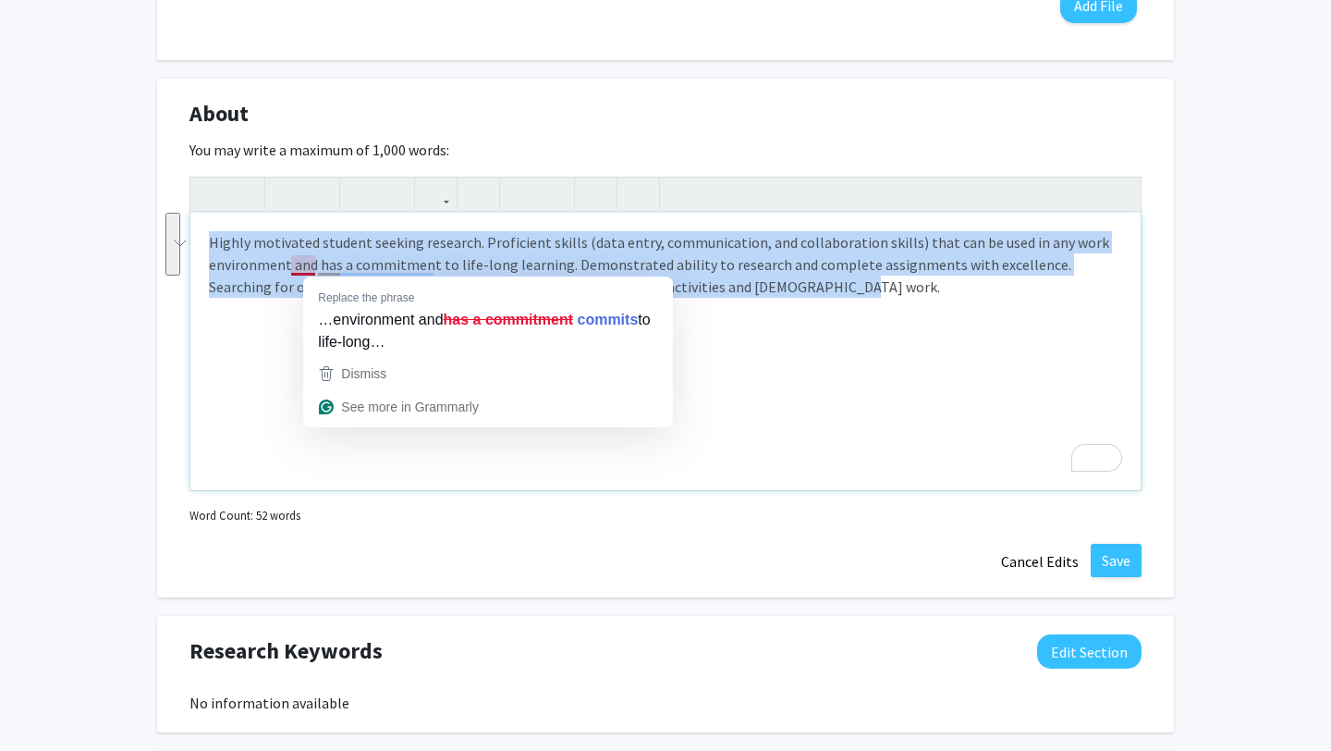
drag, startPoint x: 781, startPoint y: 328, endPoint x: 176, endPoint y: 223, distance: 614.6
click at [176, 223] on div "About Edit Section You may write a maximum of 1,000 words: Highly motivated stu…" at bounding box center [665, 338] width 1017 height 519
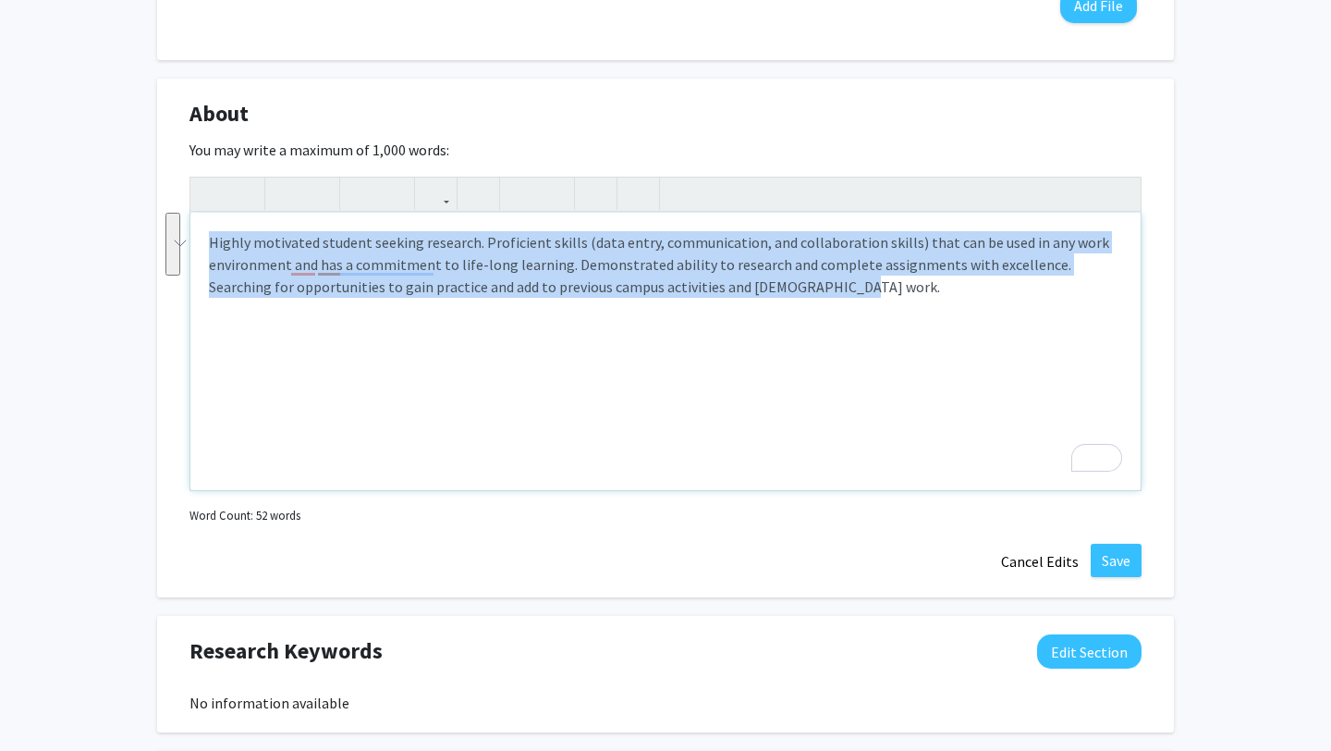
click at [375, 306] on div "Highly motivated student seeking research. Proficient skills (data entry, commu…" at bounding box center [665, 351] width 950 height 277
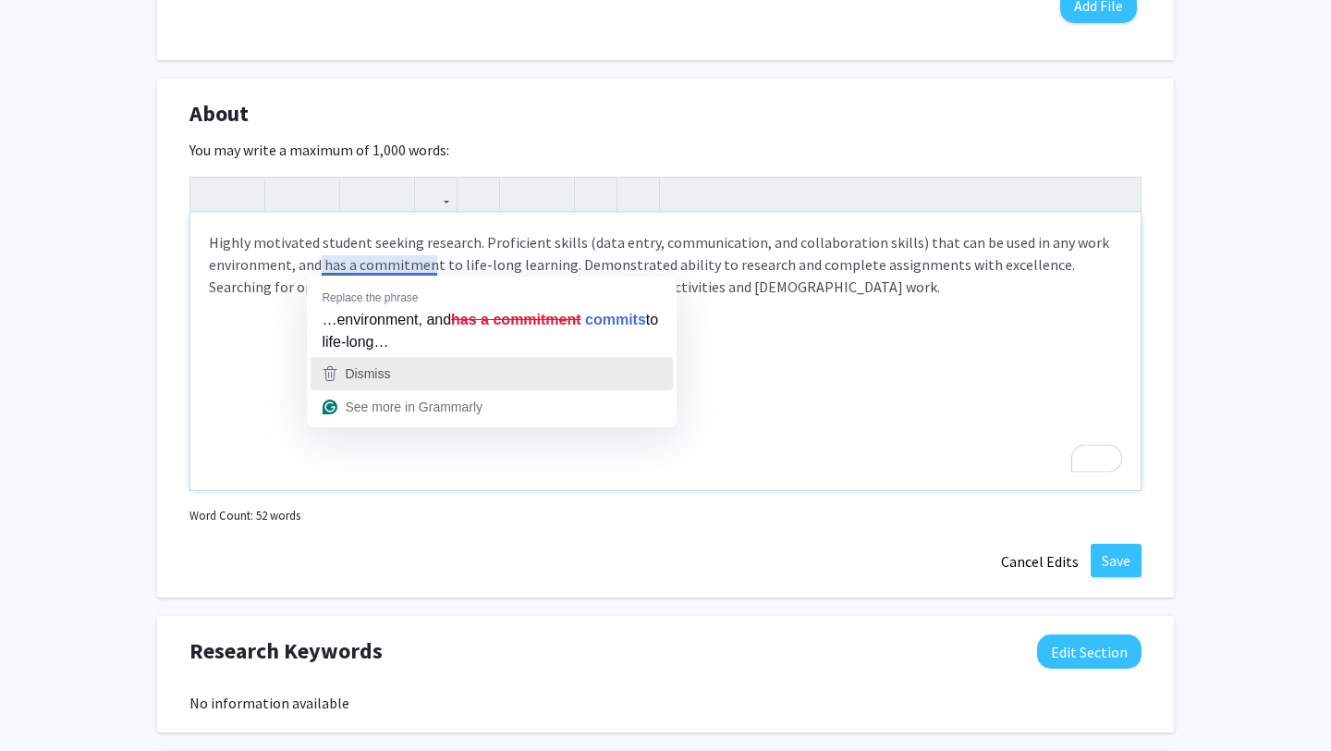
click at [412, 378] on div "Dismiss" at bounding box center [492, 374] width 346 height 28
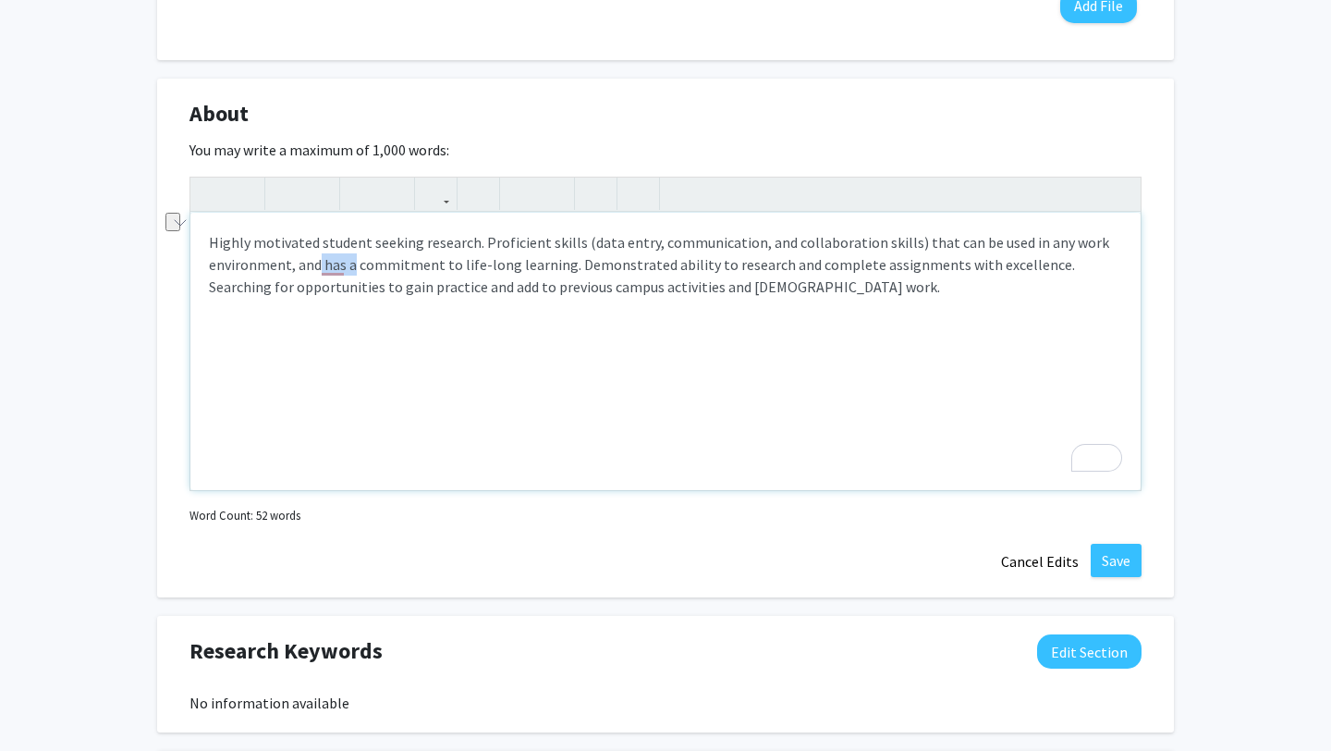
drag, startPoint x: 355, startPoint y: 269, endPoint x: 317, endPoint y: 260, distance: 39.0
click at [317, 260] on p "Highly motivated student seeking research. Proficient skills (data entry, commu…" at bounding box center [665, 264] width 913 height 67
click at [403, 264] on p "Highly motivated student seeking research. Proficient skills (data entry, commu…" at bounding box center [665, 264] width 913 height 67
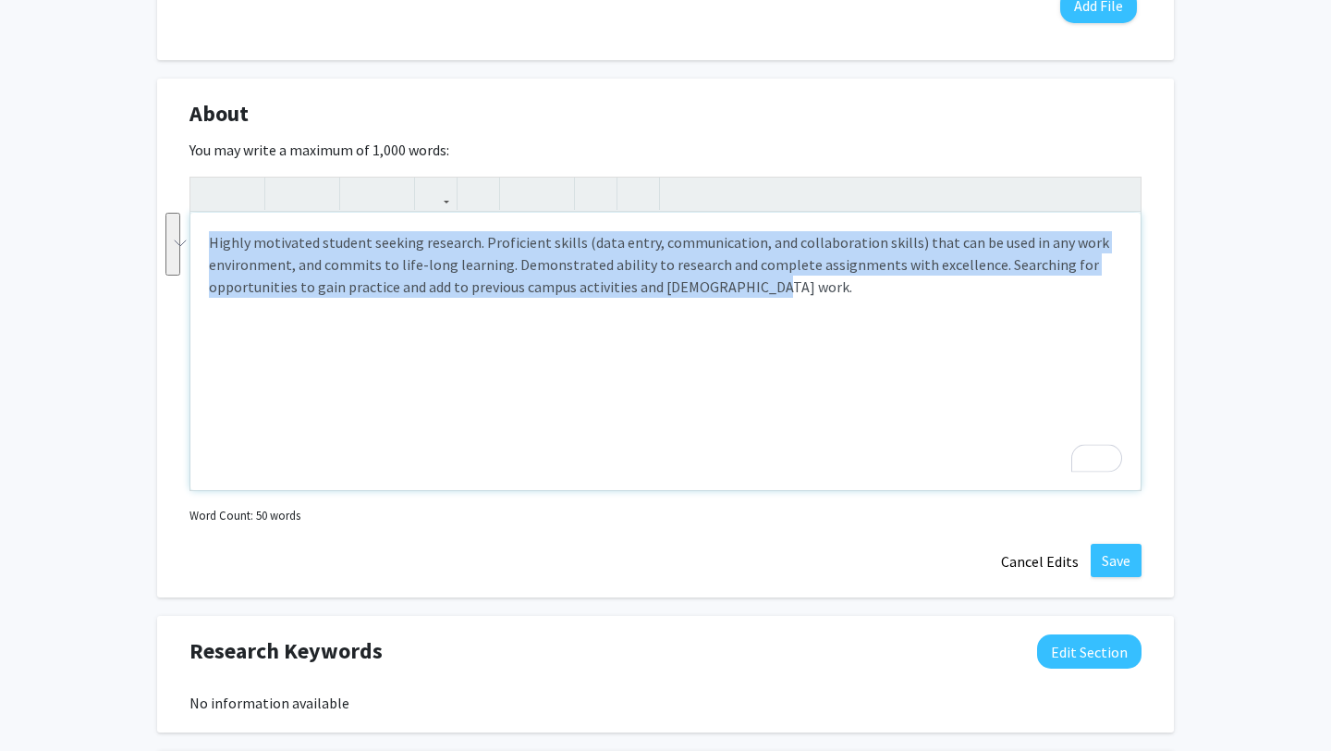
drag, startPoint x: 794, startPoint y: 288, endPoint x: 214, endPoint y: 217, distance: 584.8
click at [214, 217] on div "Highly motivated student seeking research. Proficient skills (data entry, commu…" at bounding box center [665, 351] width 950 height 277
type textarea "<p>Highly motivated student seeking research. Proficient skills (data entry, co…"
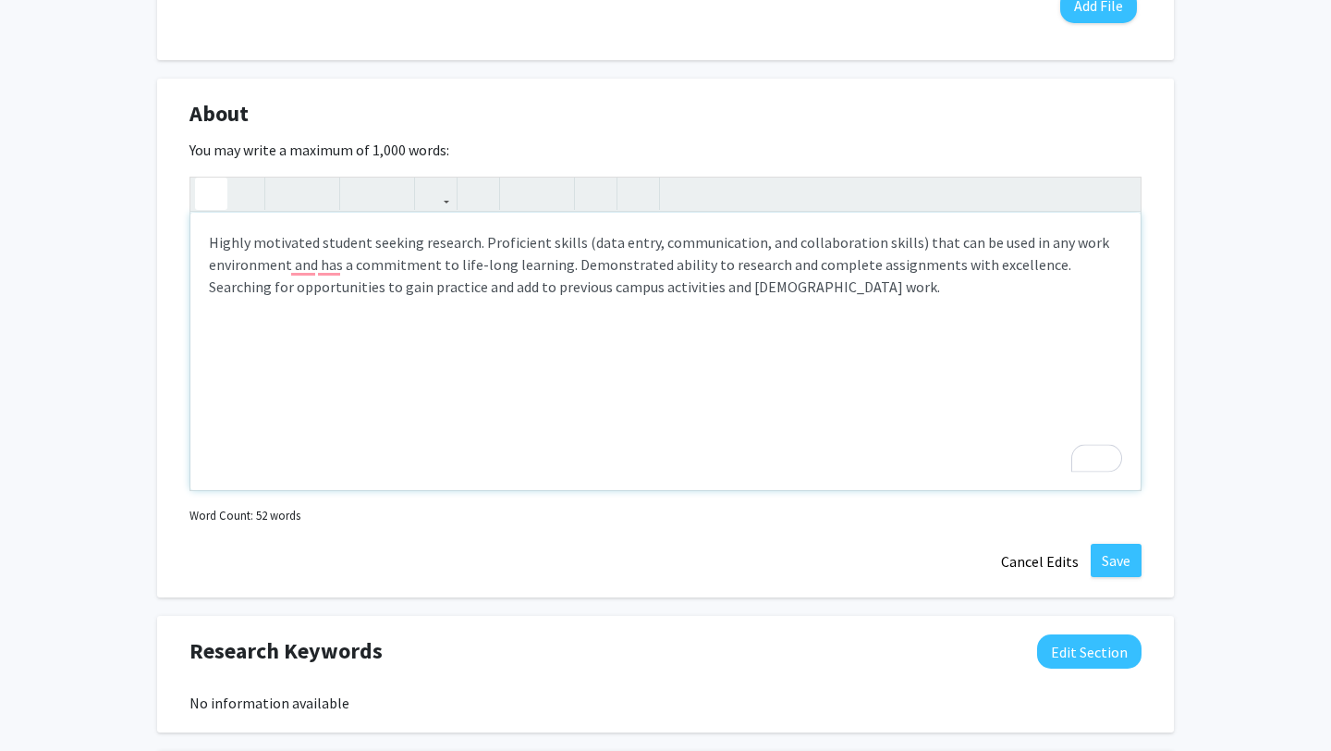
click at [214, 189] on icon "button" at bounding box center [211, 193] width 16 height 31
click at [243, 191] on icon "button" at bounding box center [244, 193] width 16 height 31
click at [250, 190] on icon "button" at bounding box center [244, 193] width 16 height 31
drag, startPoint x: 437, startPoint y: 267, endPoint x: 315, endPoint y: 264, distance: 122.0
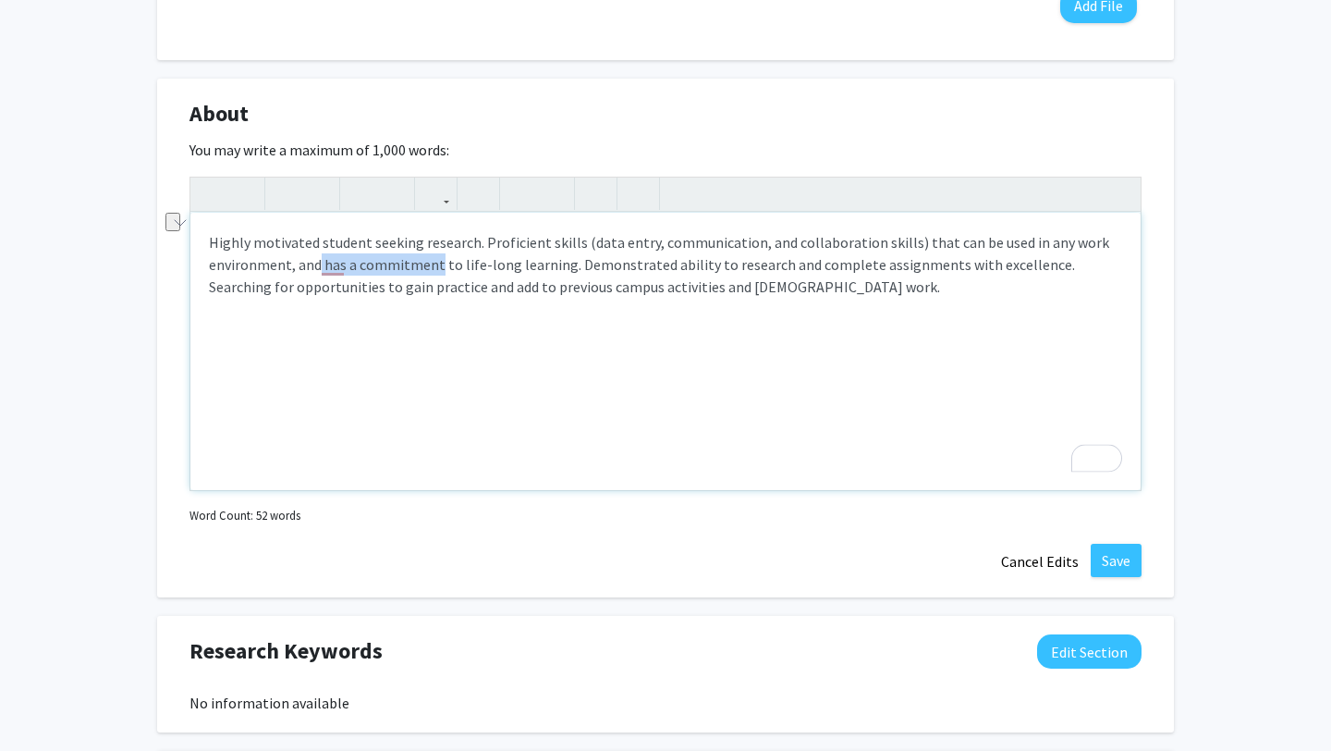
click at [315, 264] on p "Highly motivated student seeking research. Proficient skills (data entry, commu…" at bounding box center [665, 264] width 913 height 67
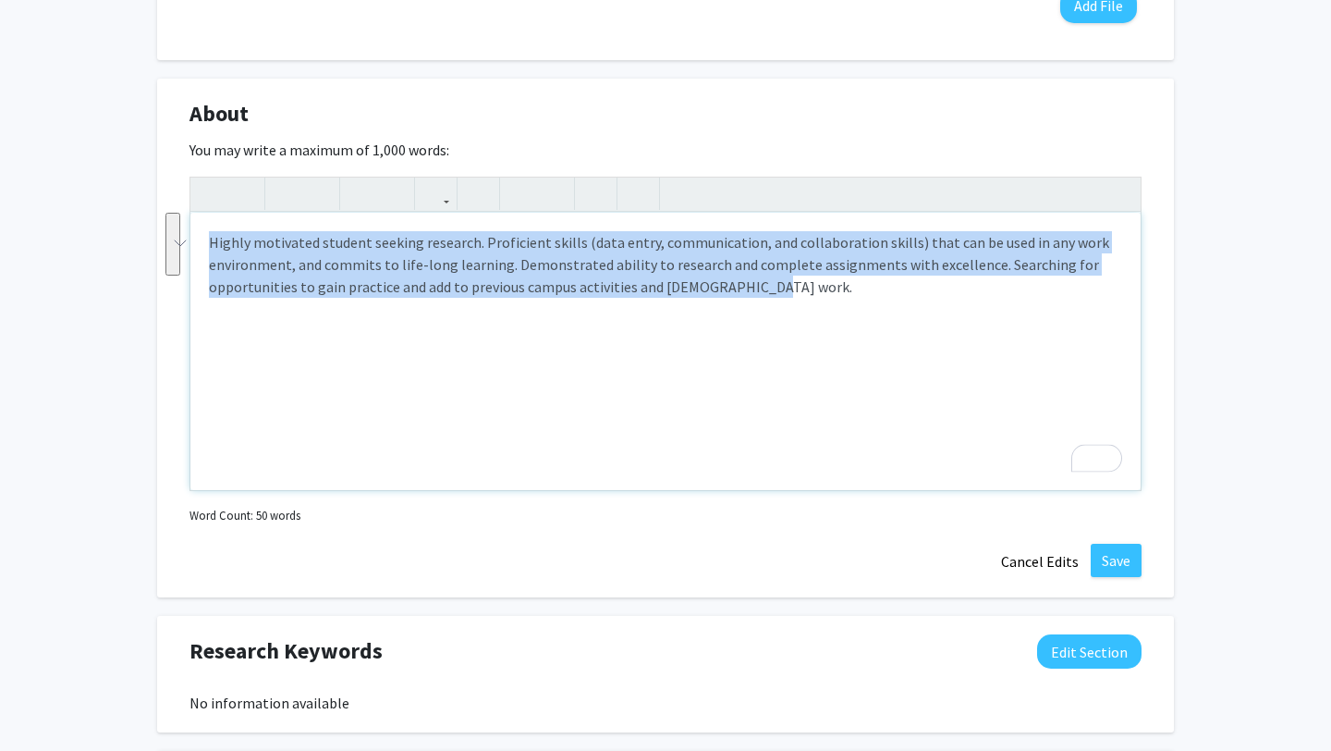
drag, startPoint x: 778, startPoint y: 296, endPoint x: 163, endPoint y: 248, distance: 617.5
click at [163, 248] on div "About Edit Section You may write a maximum of 1,000 words: <p>Highly motivated …" at bounding box center [665, 338] width 1017 height 519
copy p "Highly motivated student seeking research. Proficient skills (data entry, commu…"
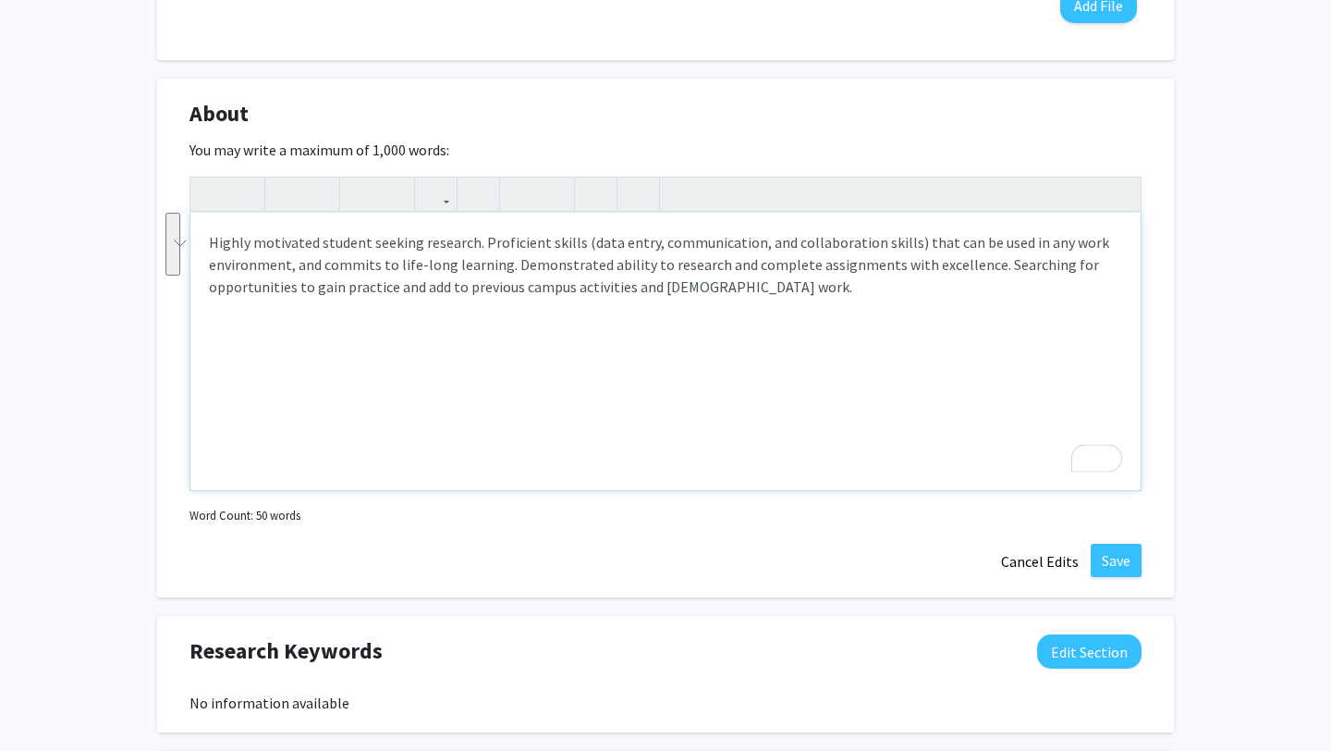
type textarea "<p>\</p>"
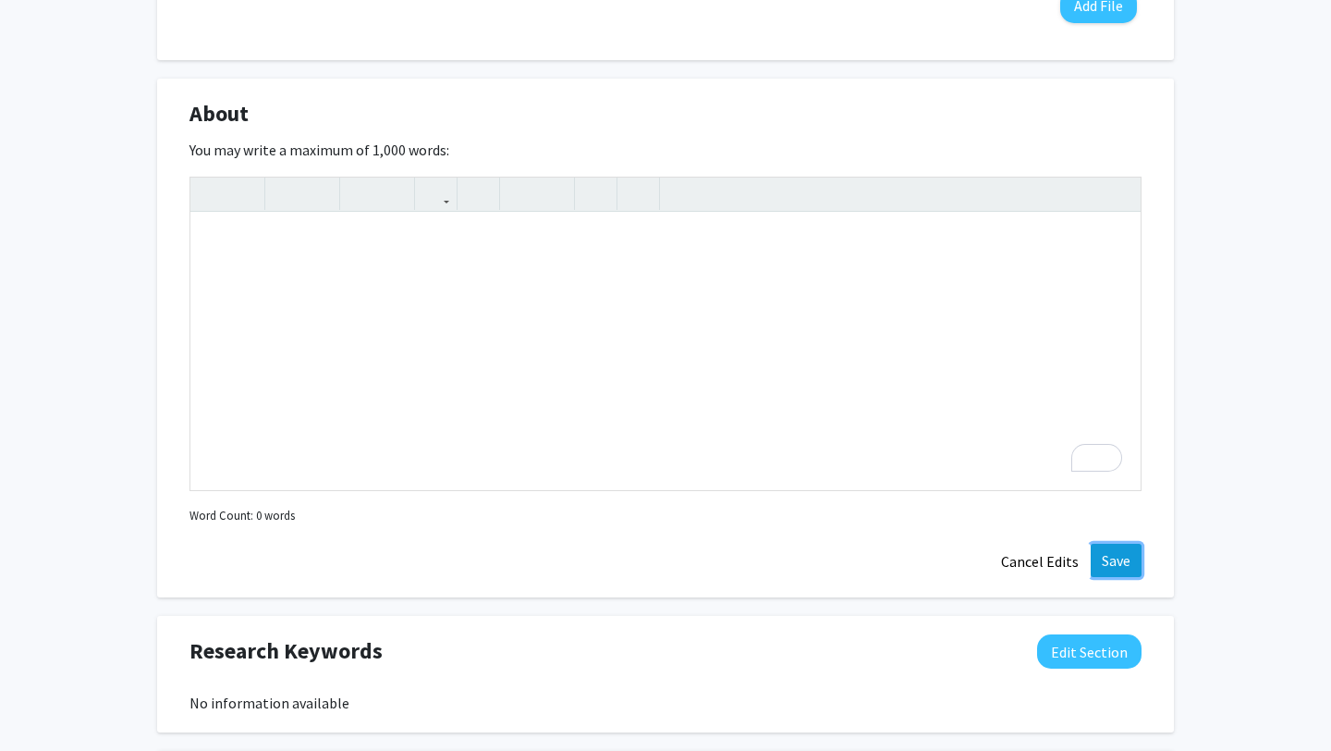
click at [1114, 563] on button "Save" at bounding box center [1116, 560] width 51 height 33
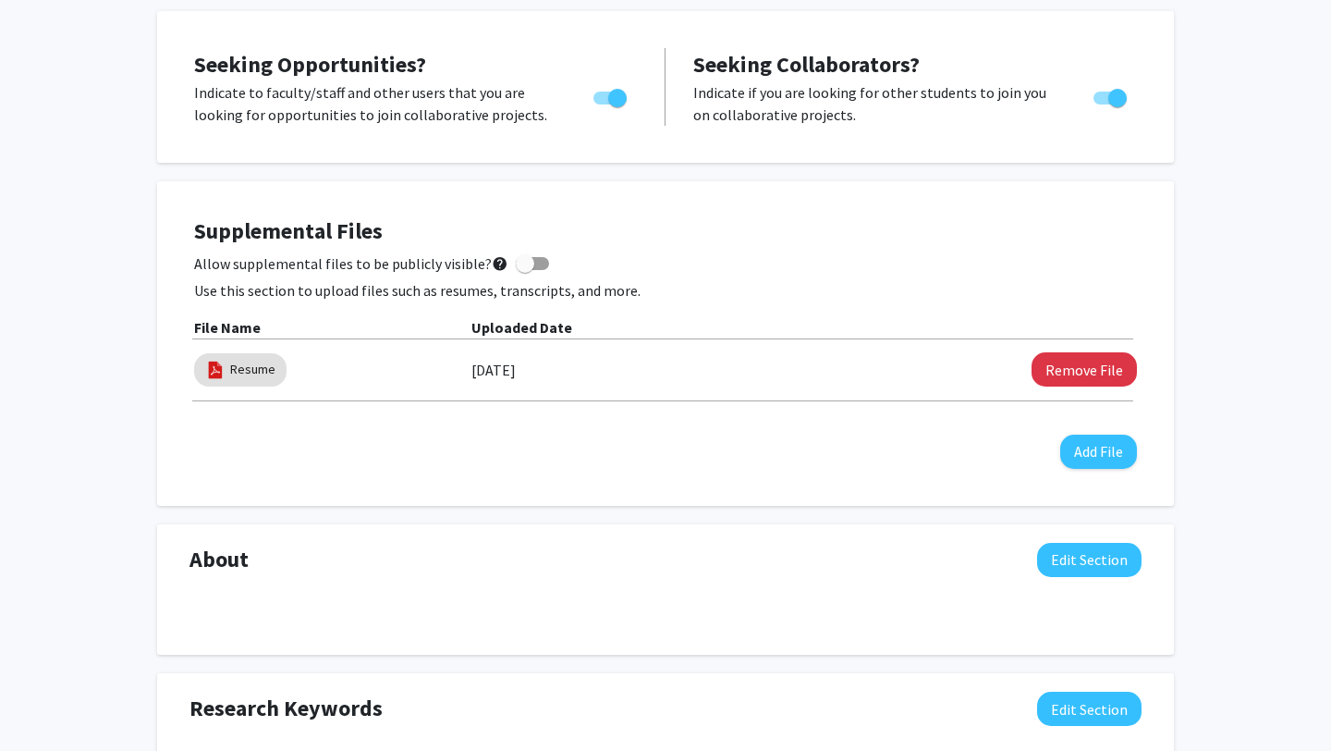
scroll to position [0, 0]
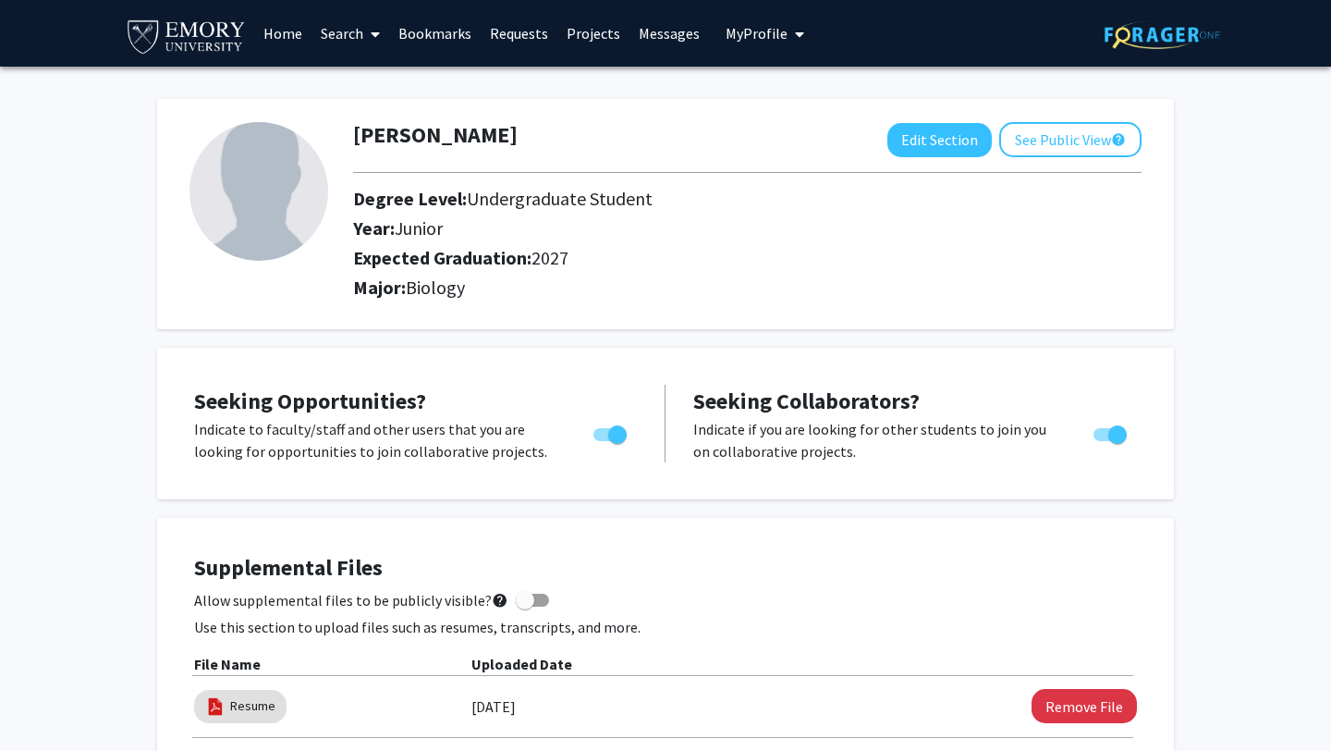
click at [342, 27] on link "Search" at bounding box center [351, 33] width 78 height 65
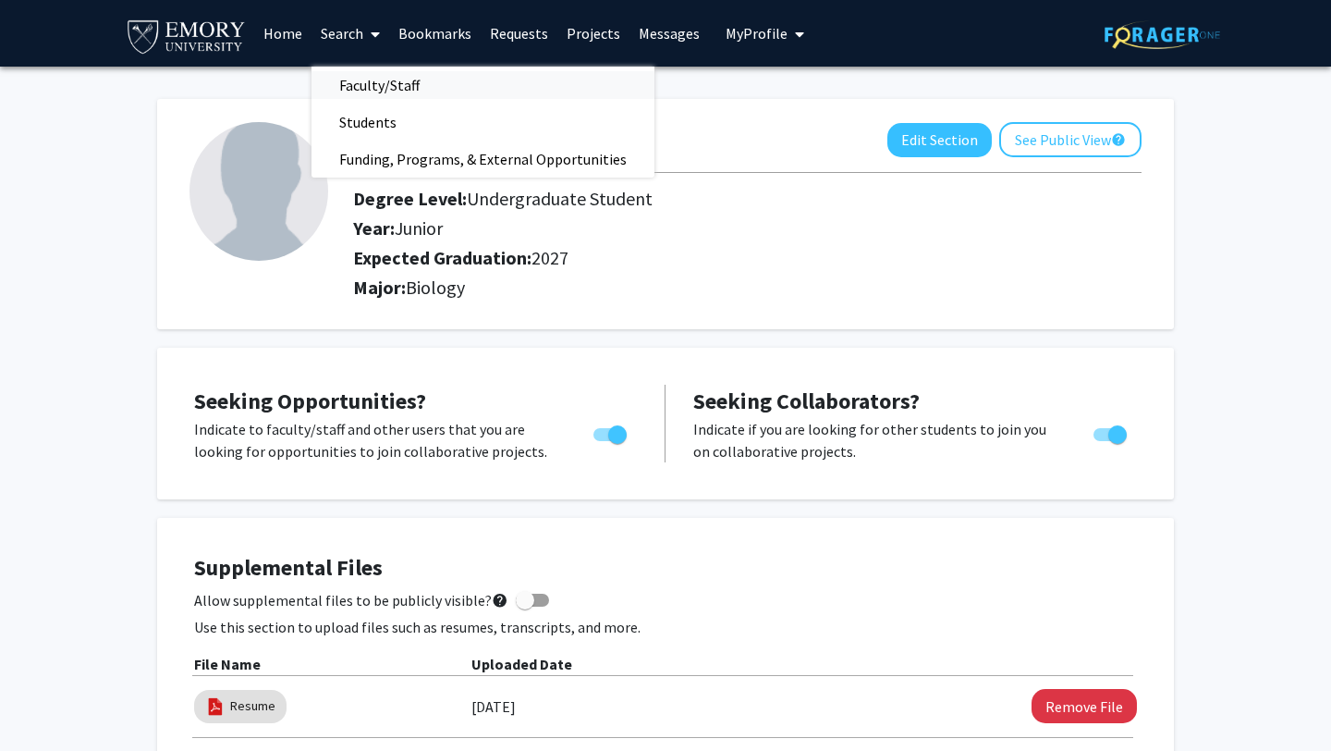
click at [434, 89] on span "Faculty/Staff" at bounding box center [380, 85] width 136 height 37
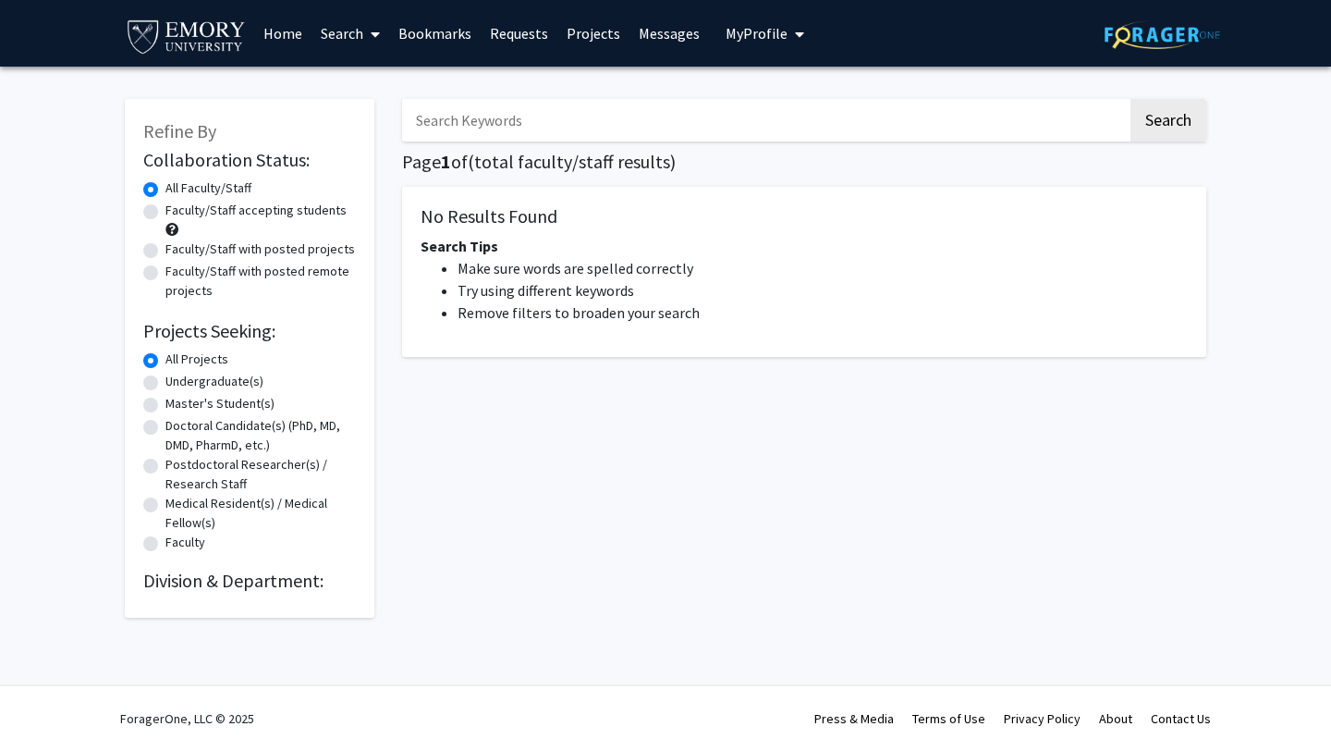
click at [361, 27] on link "Search" at bounding box center [351, 33] width 78 height 65
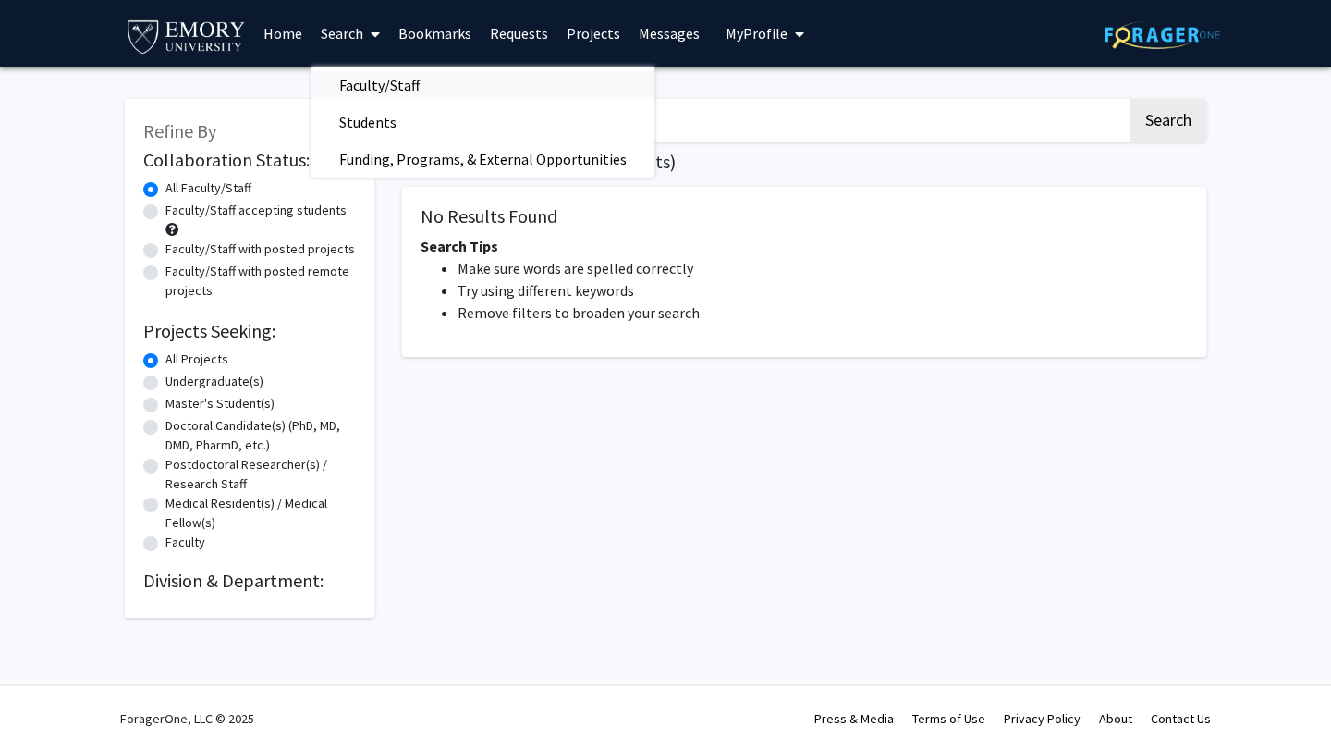
click at [385, 75] on span "Faculty/Staff" at bounding box center [380, 85] width 136 height 37
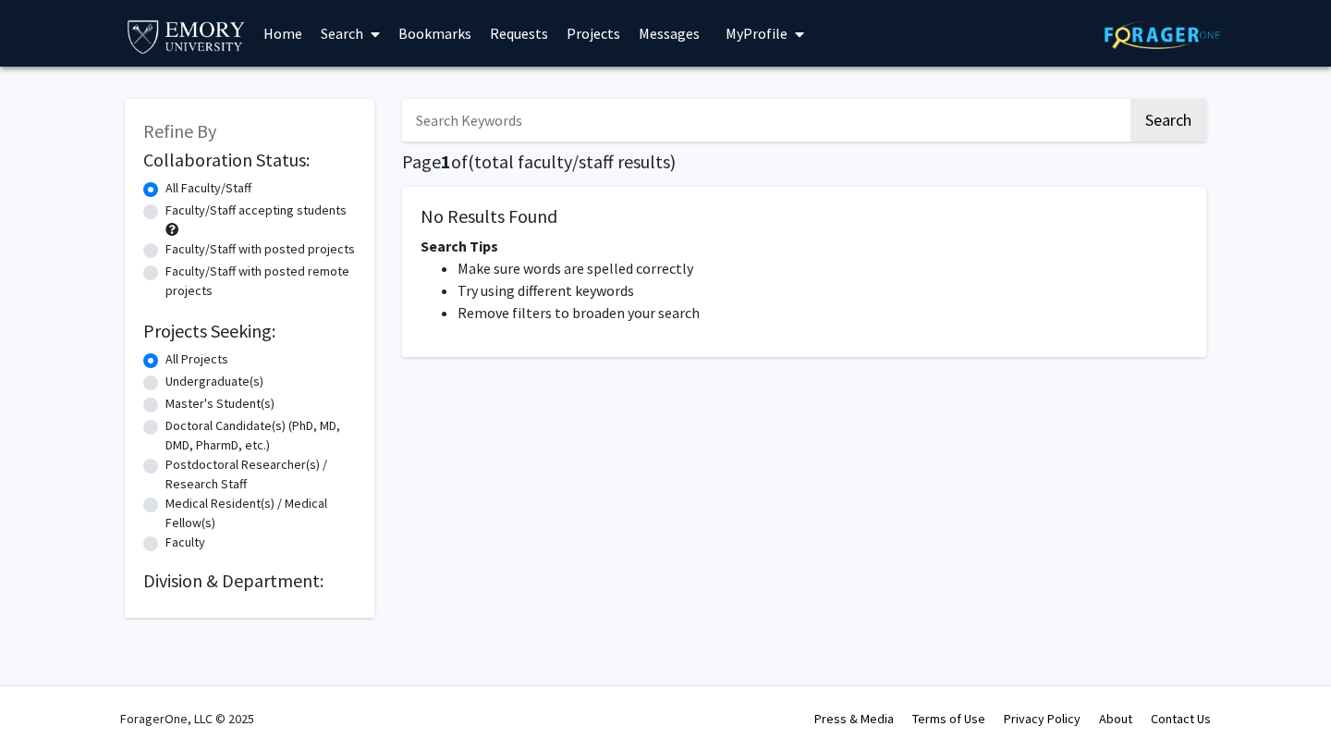
click at [586, 27] on link "Projects" at bounding box center [593, 33] width 72 height 65
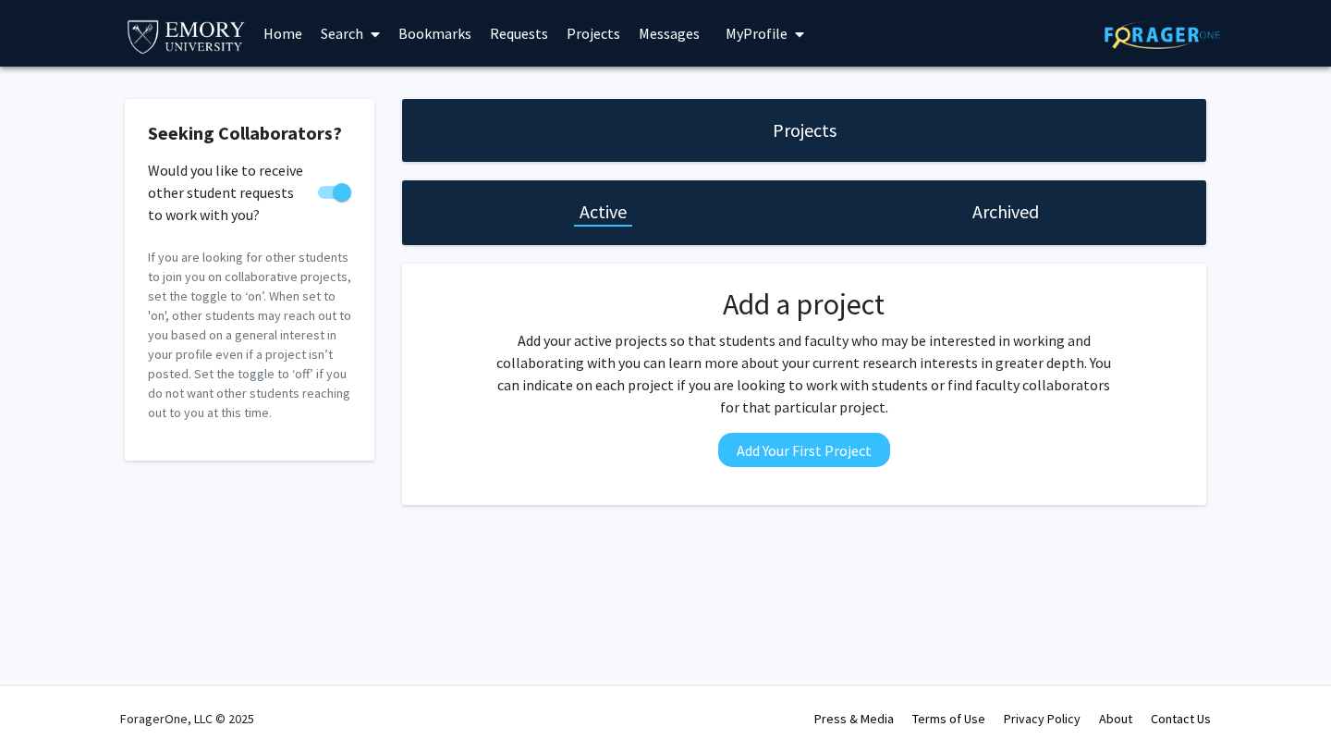
click at [1036, 194] on div "Archived" at bounding box center [1005, 212] width 402 height 65
click at [1048, 219] on div "Archived" at bounding box center [1005, 212] width 402 height 65
click at [1013, 202] on h1 "Archived" at bounding box center [1005, 212] width 67 height 26
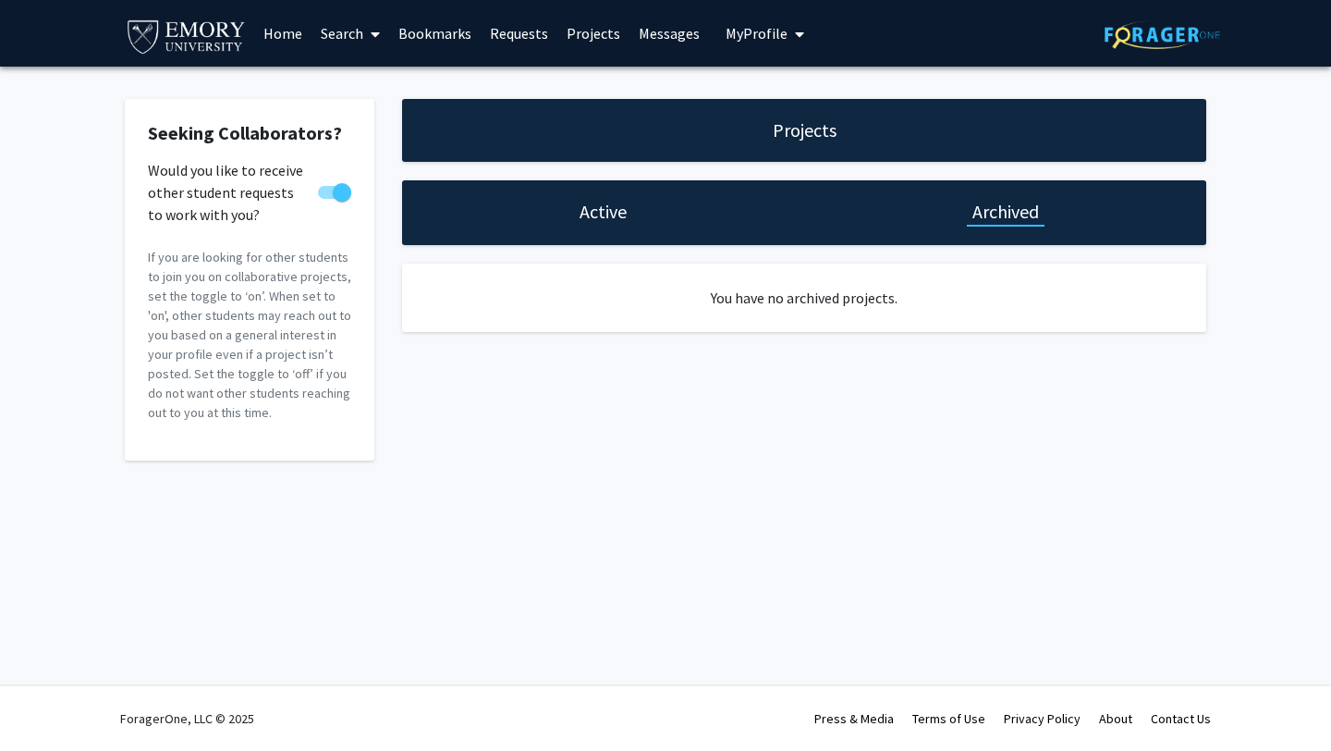
click at [600, 214] on h1 "Active" at bounding box center [603, 212] width 47 height 26
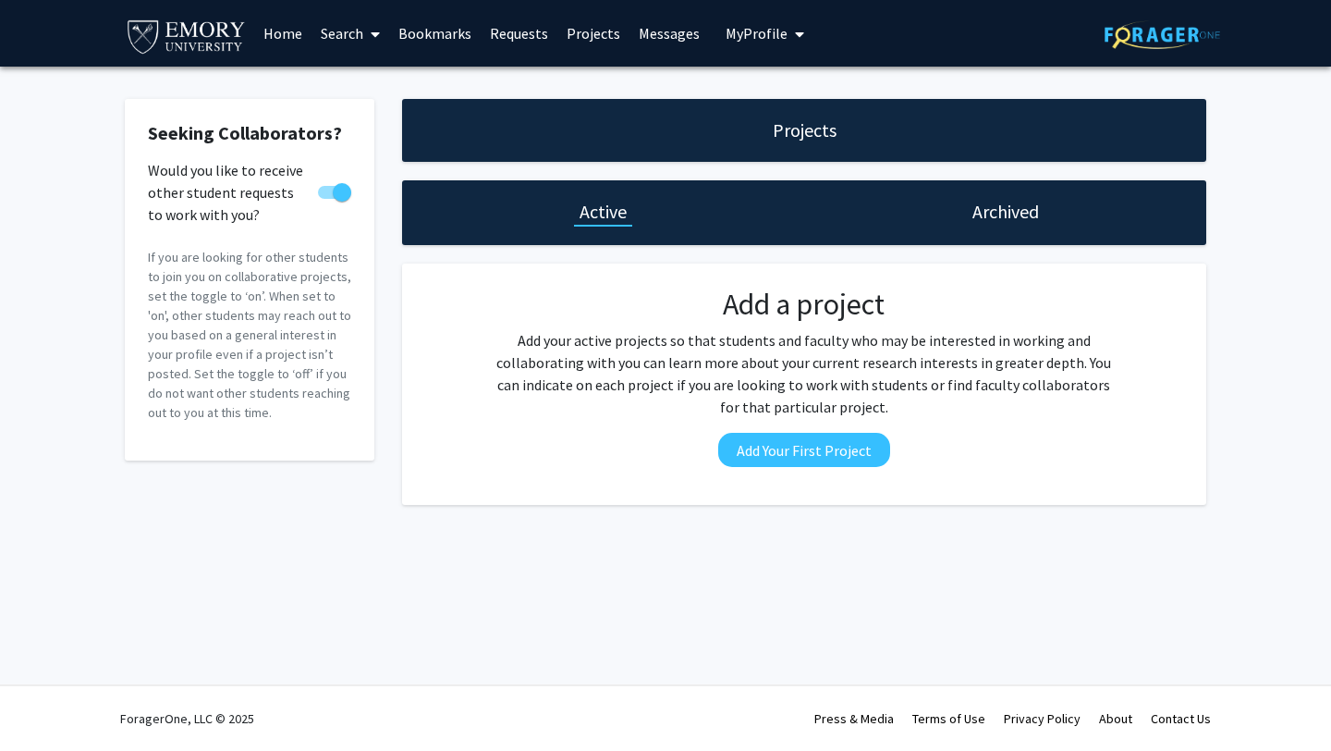
click at [433, 30] on link "Bookmarks" at bounding box center [435, 33] width 92 height 65
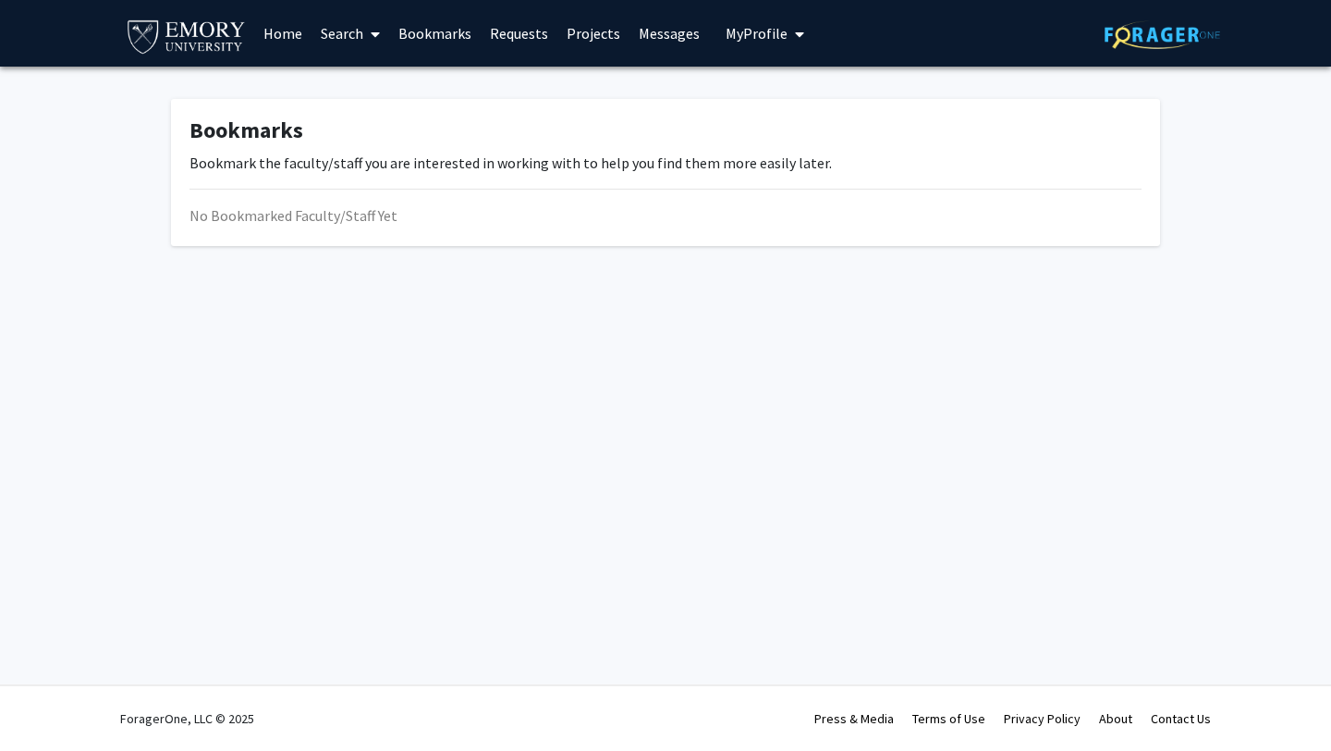
click at [348, 26] on link "Search" at bounding box center [351, 33] width 78 height 65
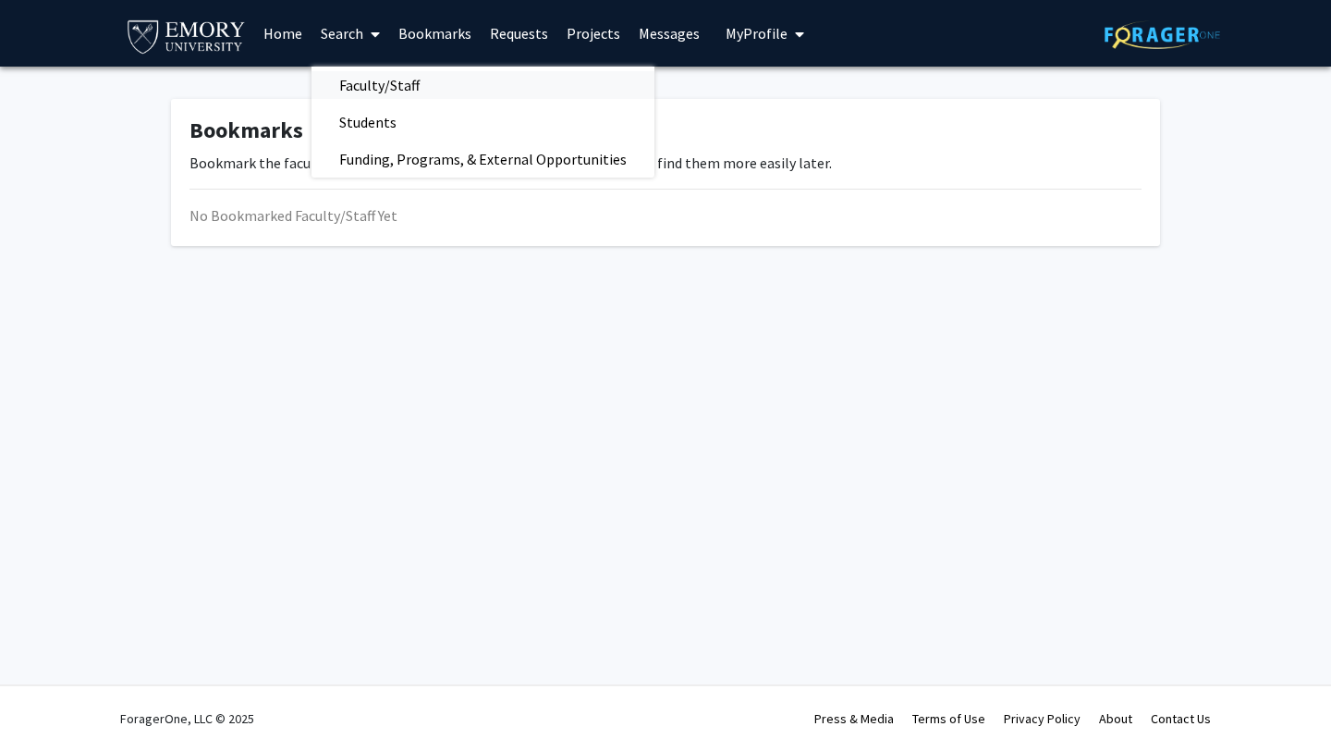
click at [372, 82] on span "Faculty/Staff" at bounding box center [380, 85] width 136 height 37
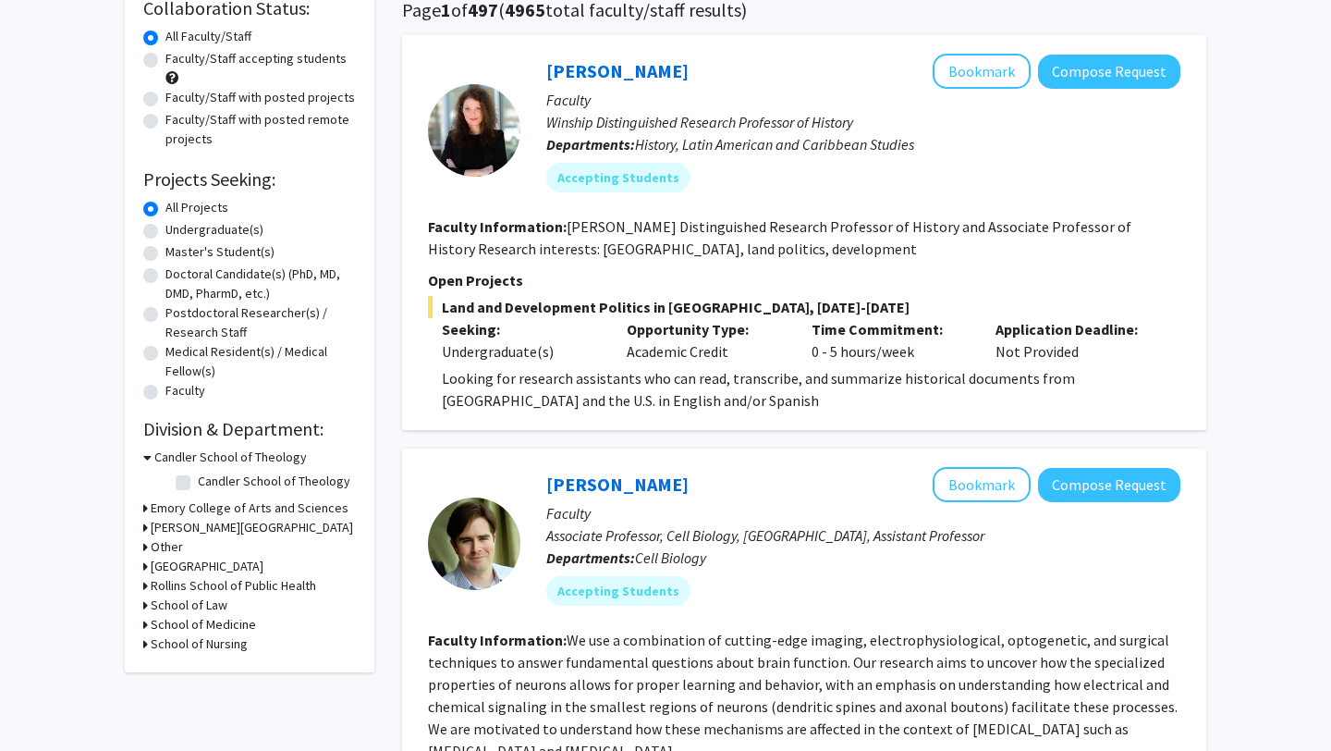
scroll to position [141, 0]
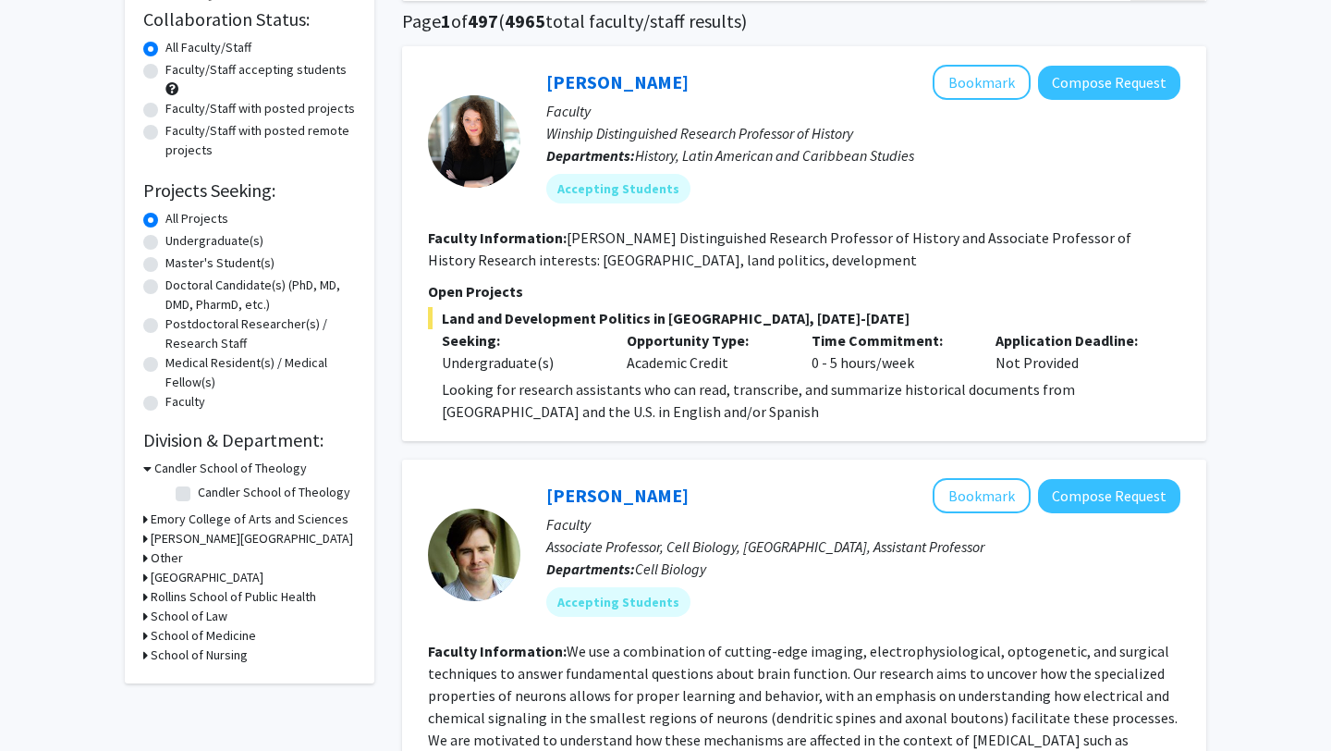
click at [457, 161] on div at bounding box center [474, 141] width 92 height 92
click at [605, 82] on link "Adriana Chira" at bounding box center [617, 81] width 142 height 23
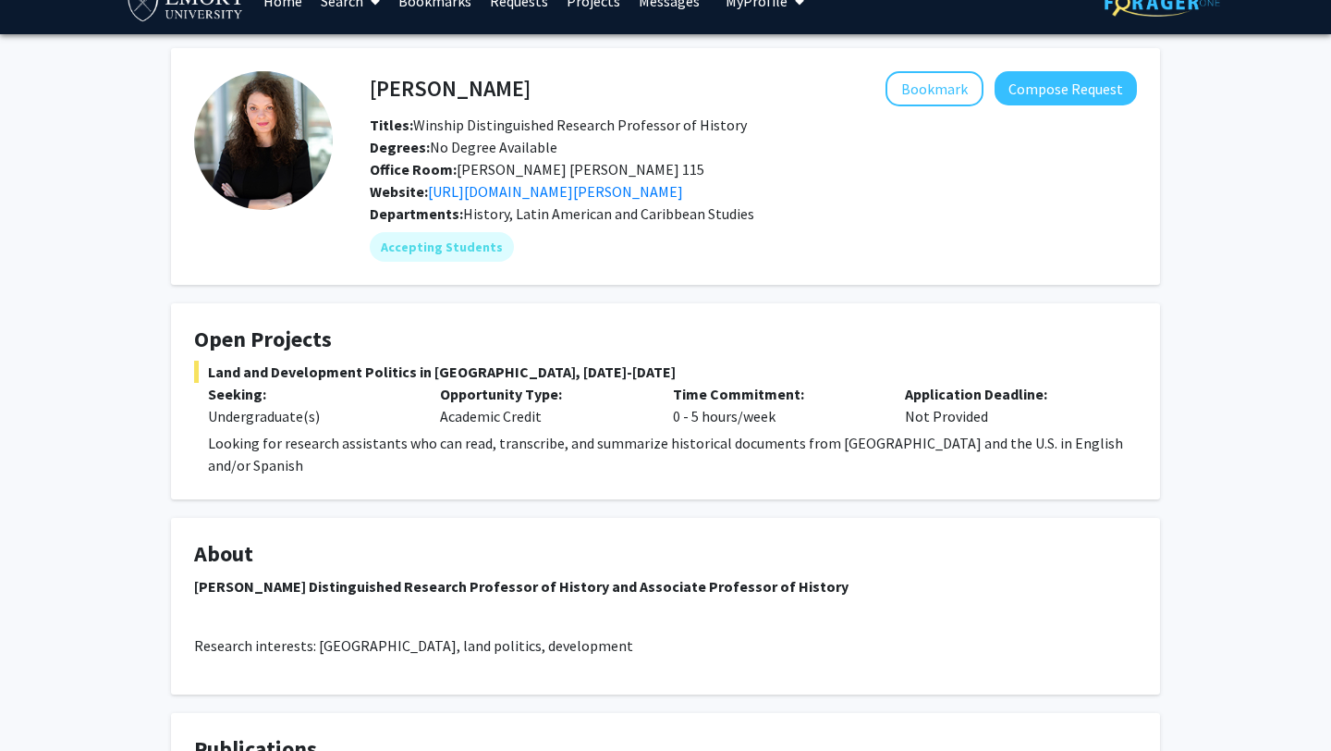
scroll to position [30, 0]
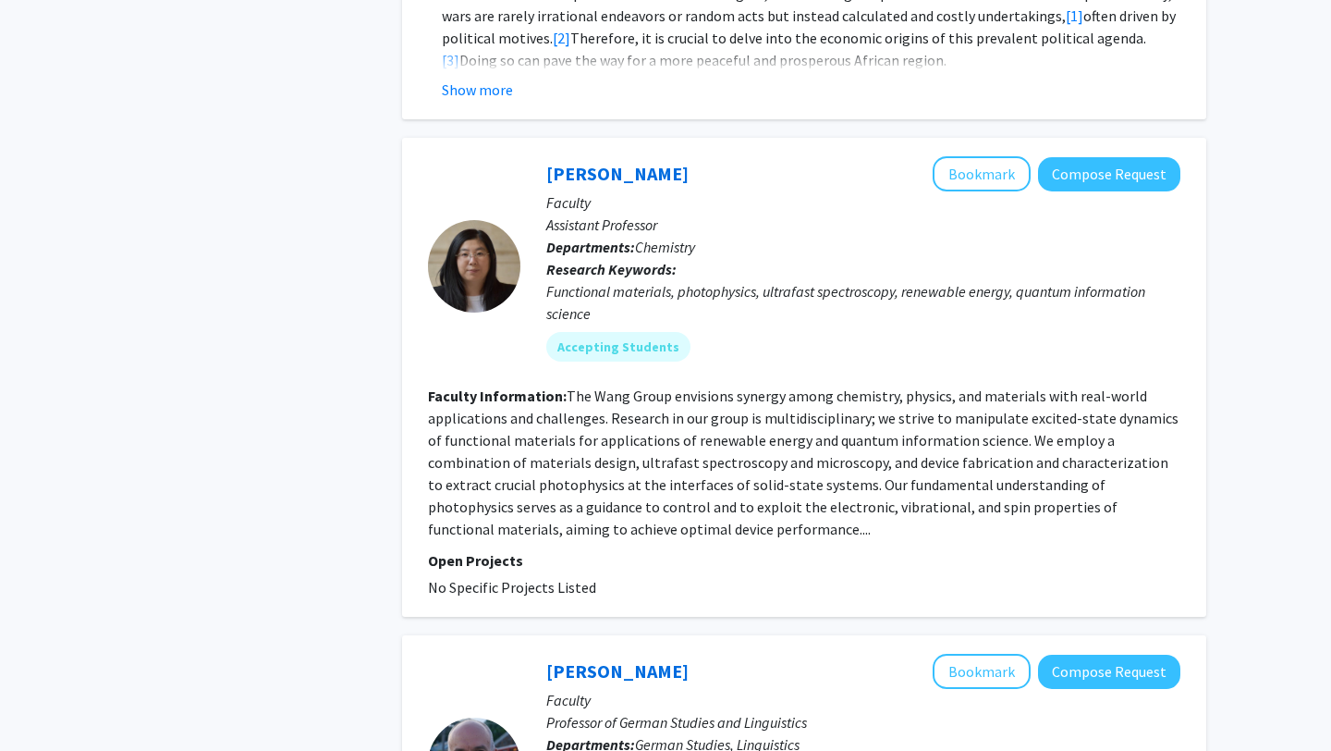
scroll to position [3342, 0]
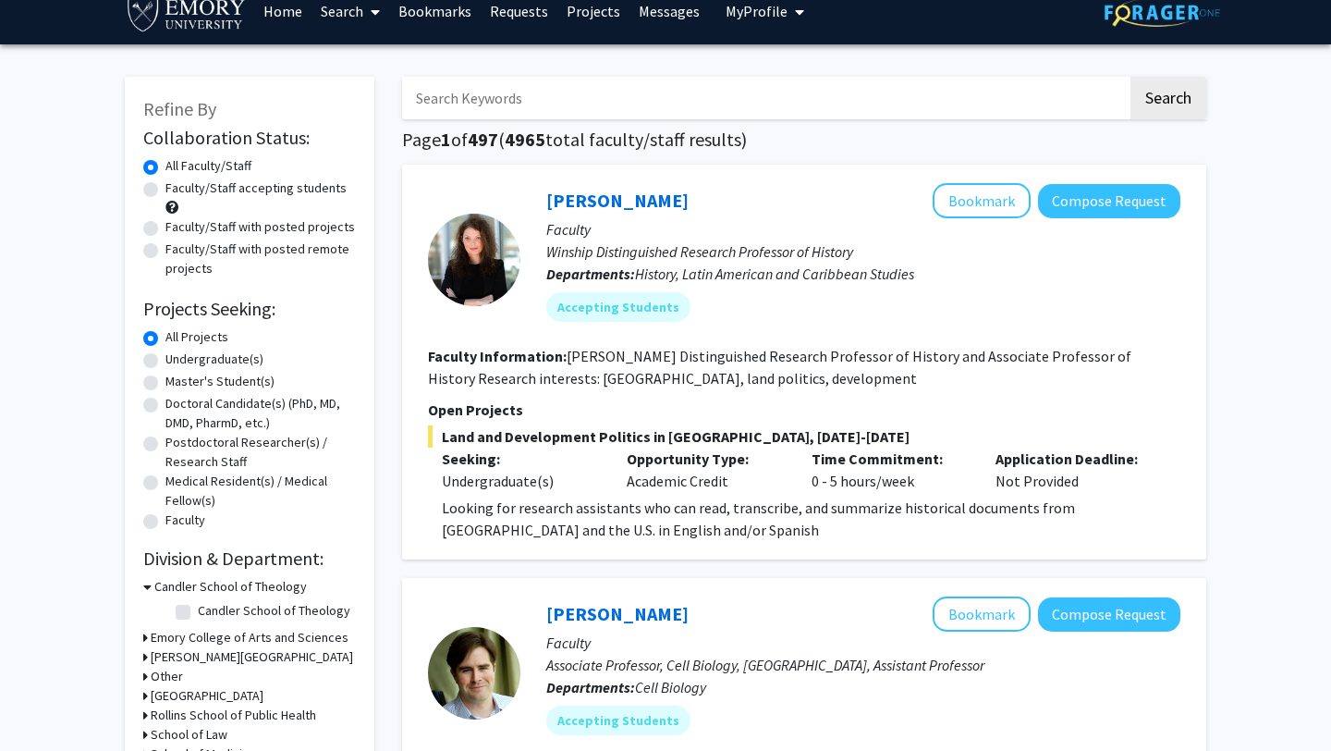
scroll to position [0, 0]
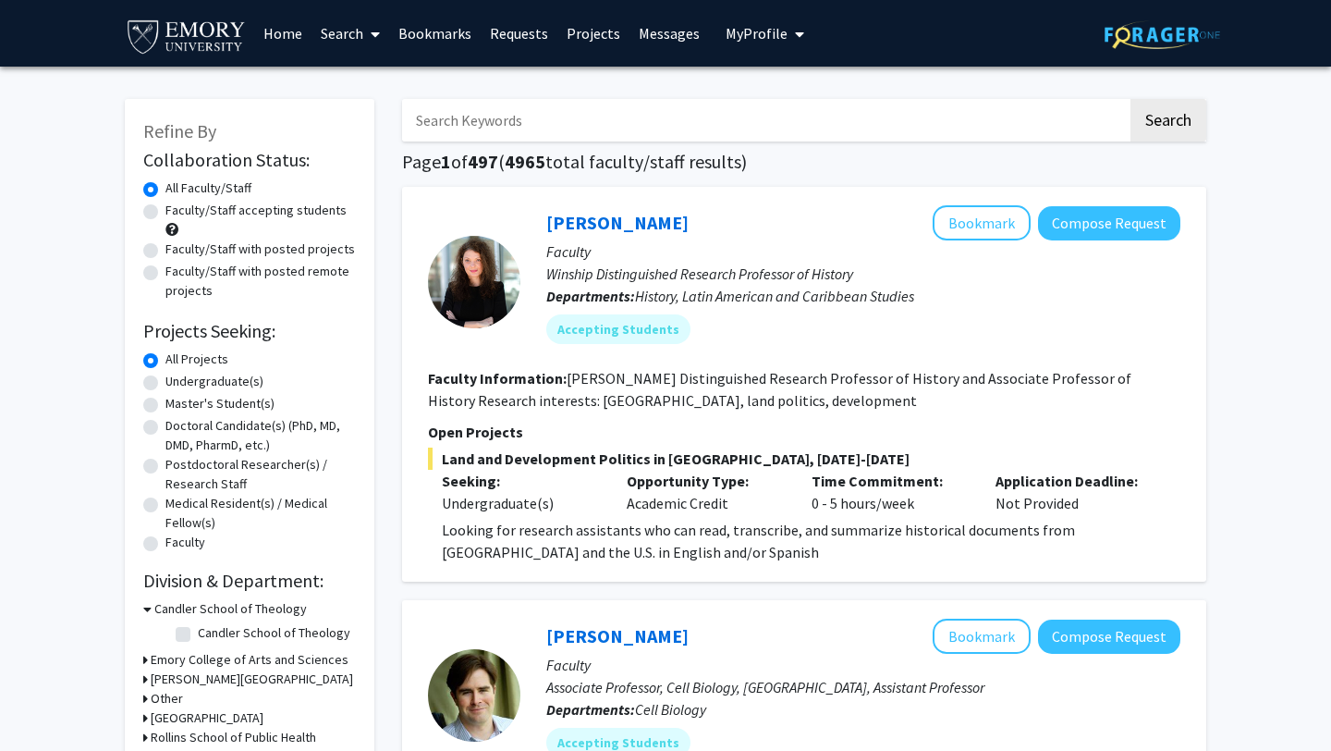
click at [152, 607] on div "Candler School of Theology" at bounding box center [249, 608] width 213 height 19
click at [147, 607] on icon at bounding box center [147, 608] width 8 height 19
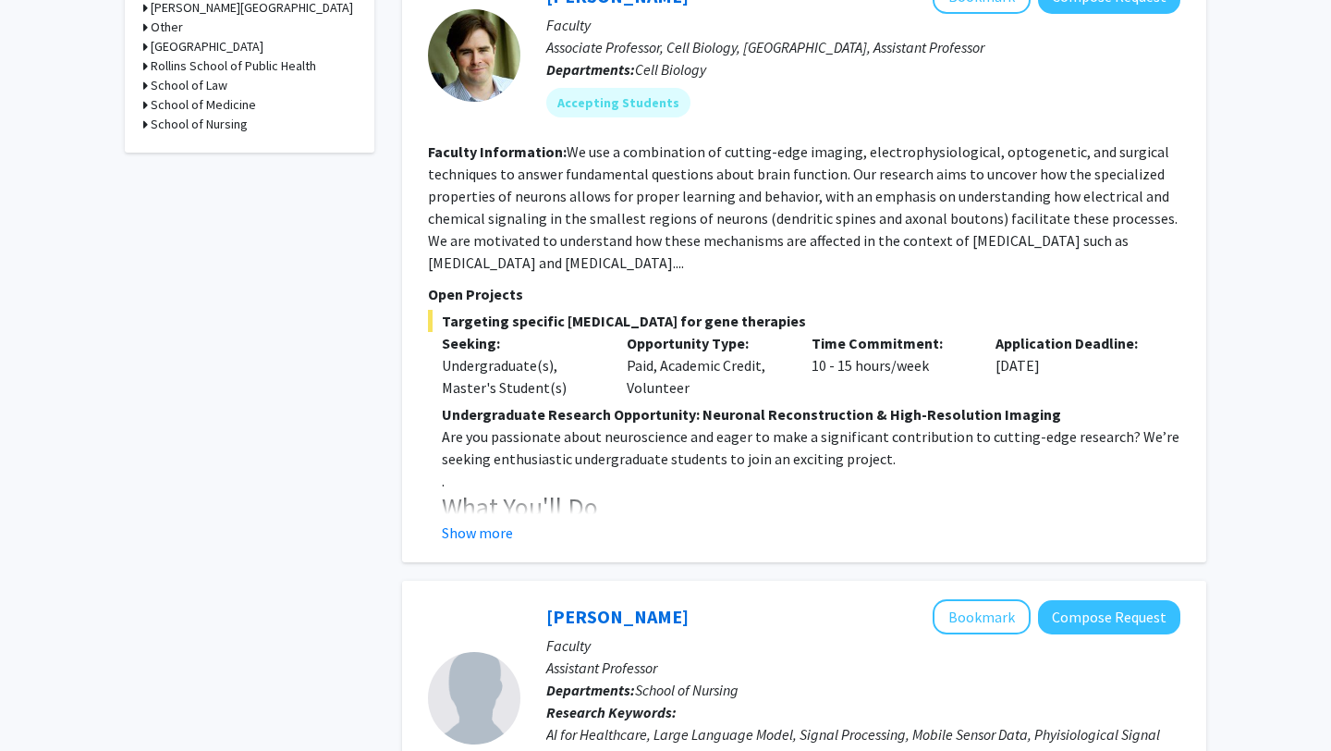
scroll to position [643, 0]
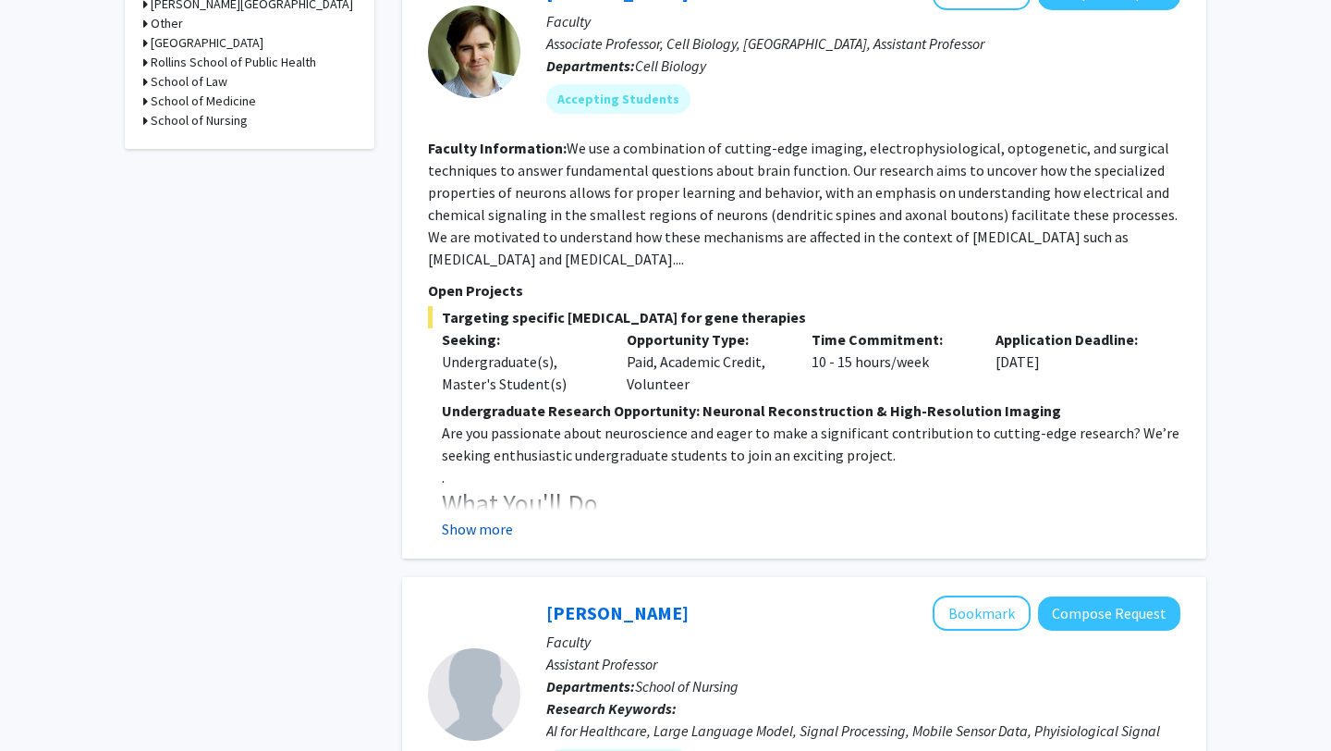
click at [473, 529] on button "Show more" at bounding box center [477, 529] width 71 height 22
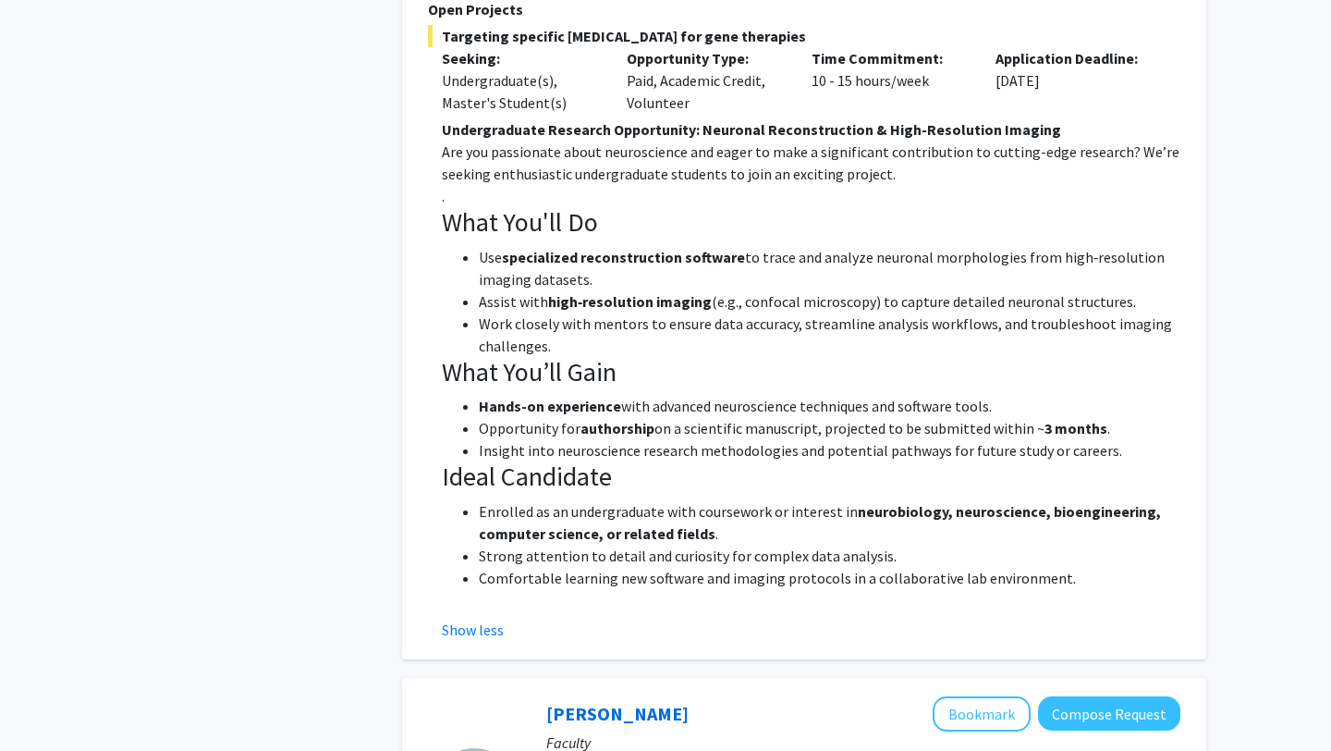
scroll to position [957, 0]
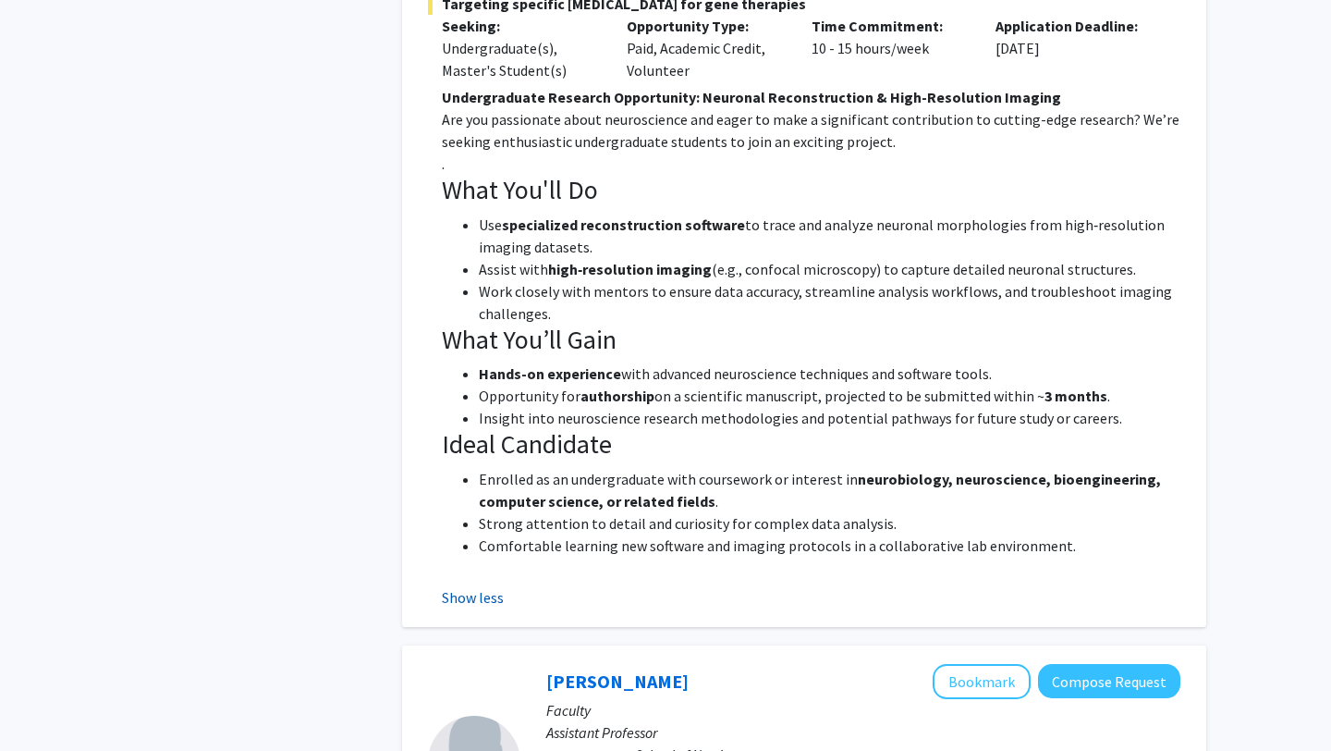
click at [472, 587] on button "Show less" at bounding box center [473, 597] width 62 height 22
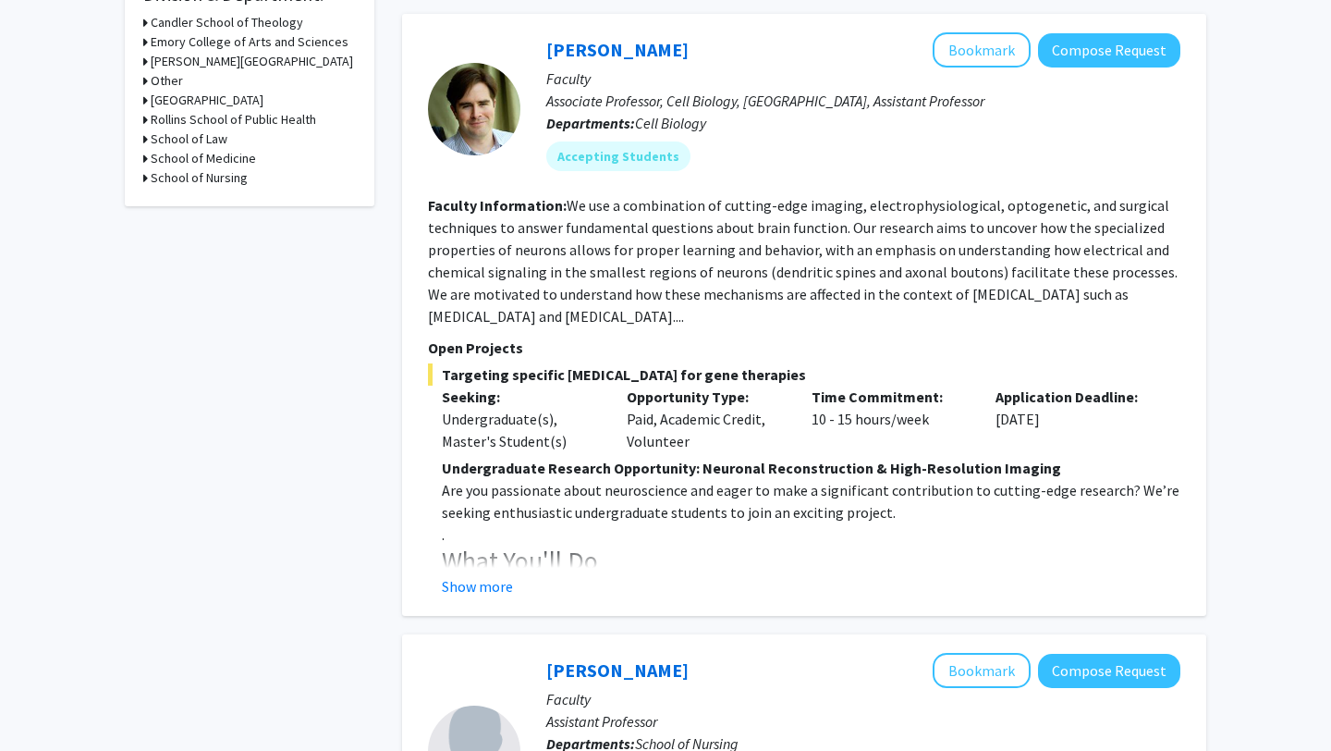
scroll to position [593, 0]
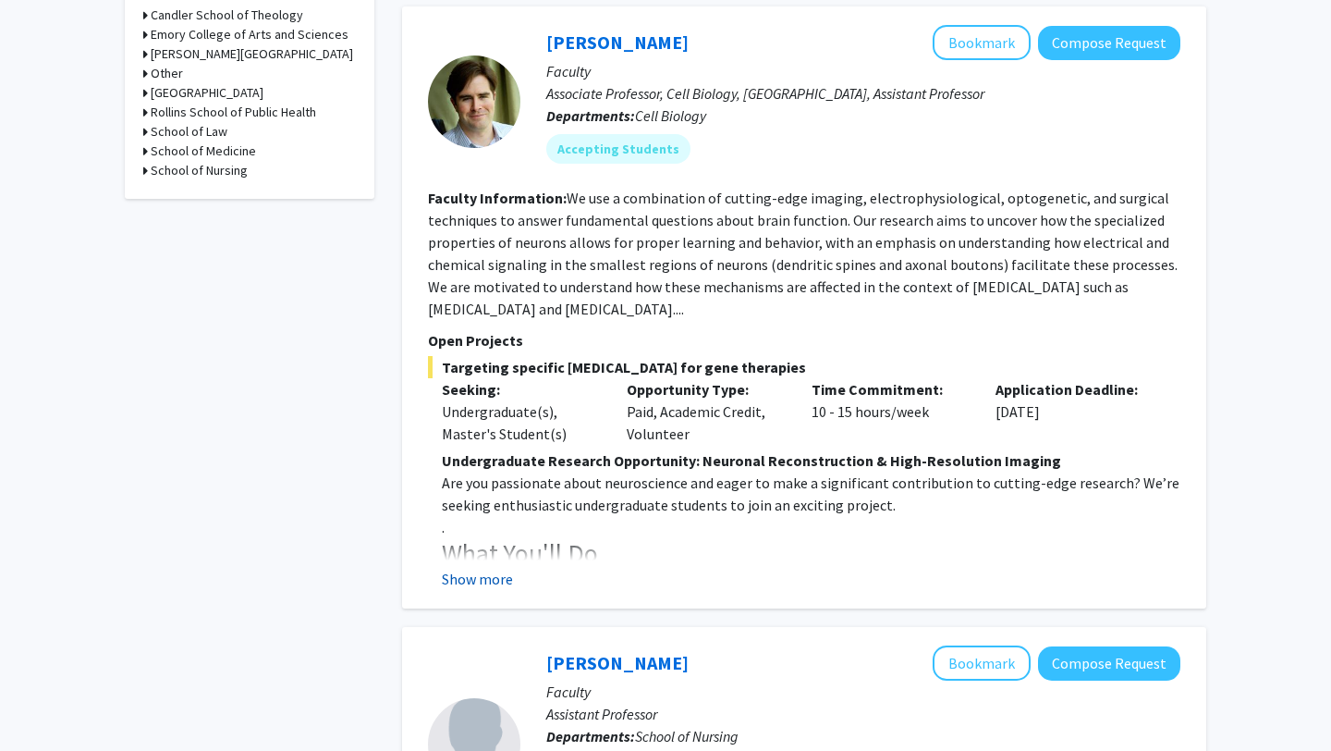
click at [492, 571] on button "Show more" at bounding box center [477, 579] width 71 height 22
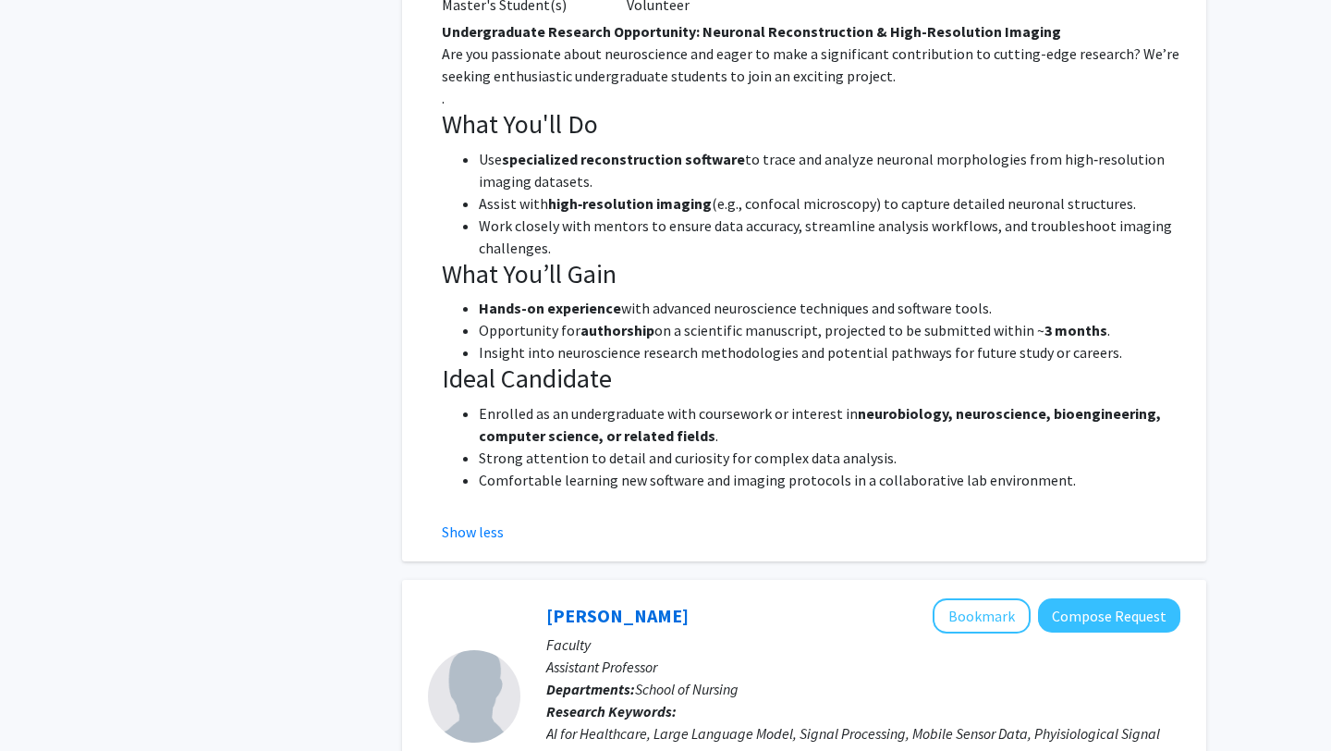
scroll to position [1030, 0]
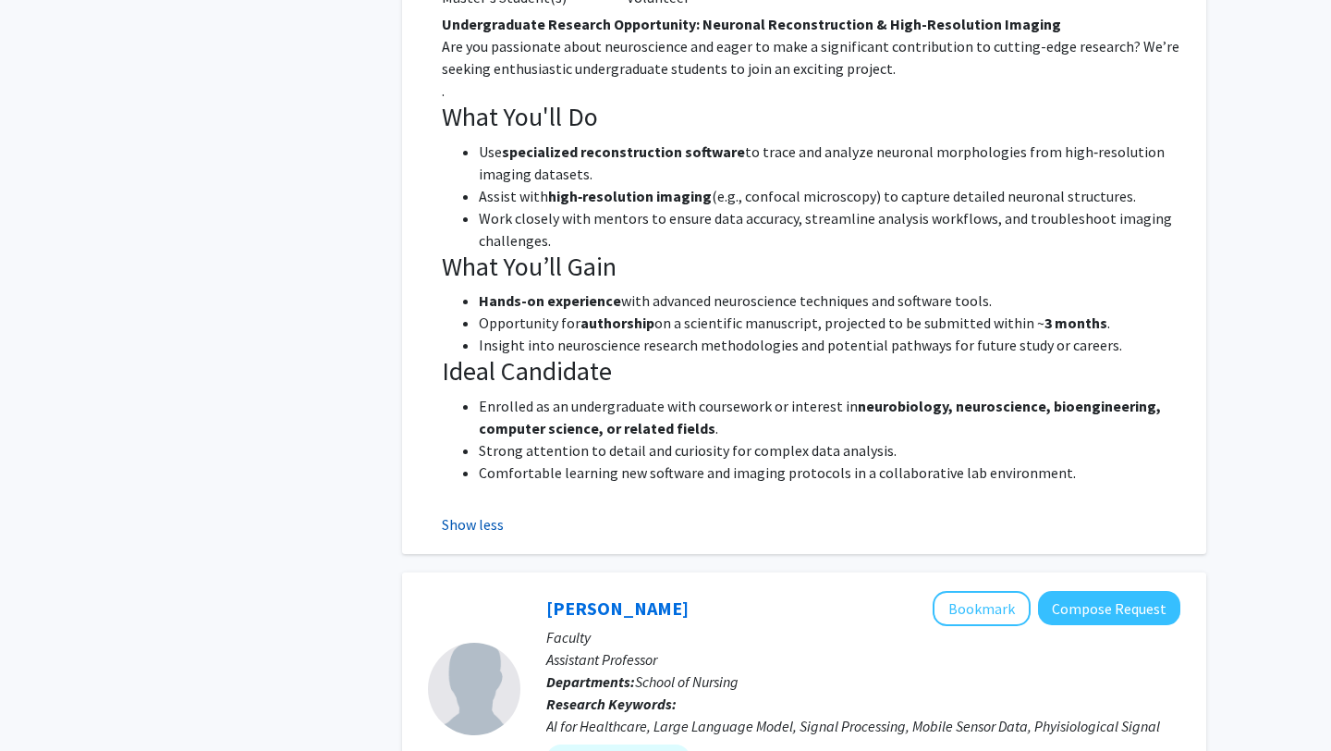
click at [475, 528] on button "Show less" at bounding box center [473, 524] width 62 height 22
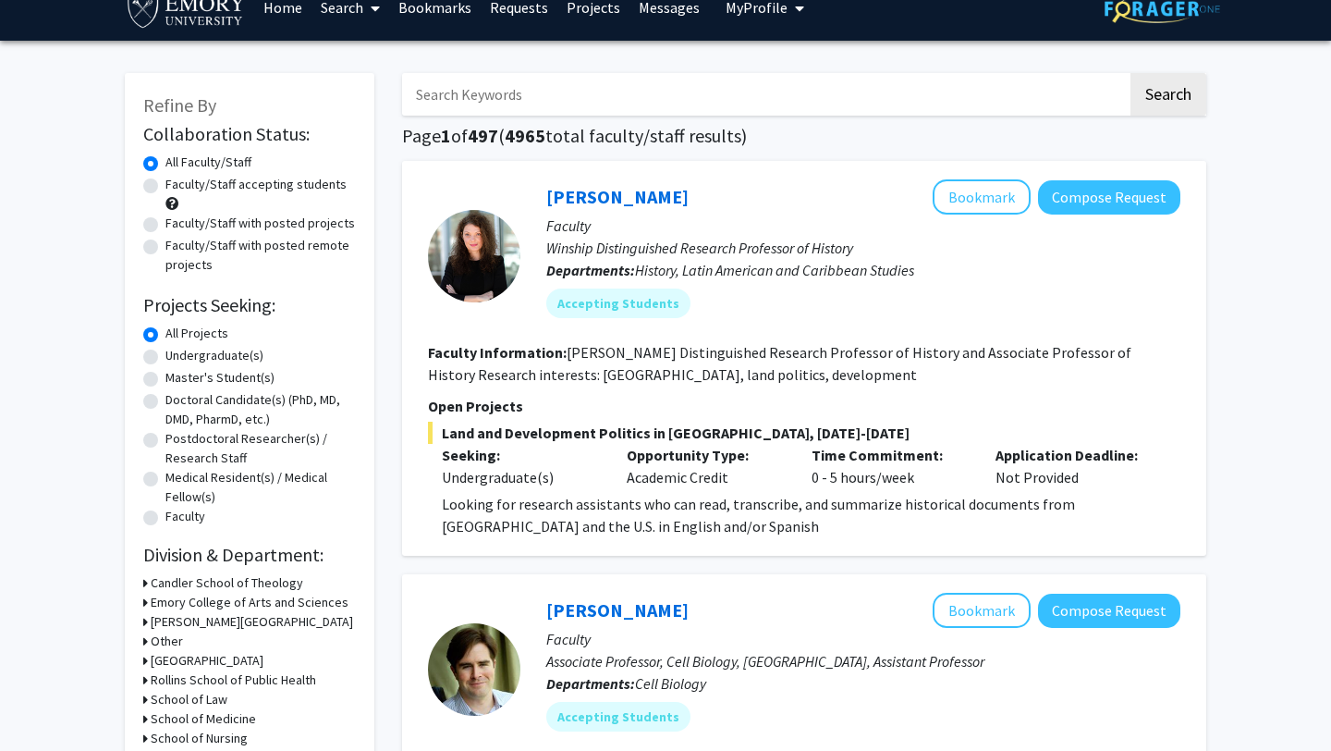
scroll to position [0, 0]
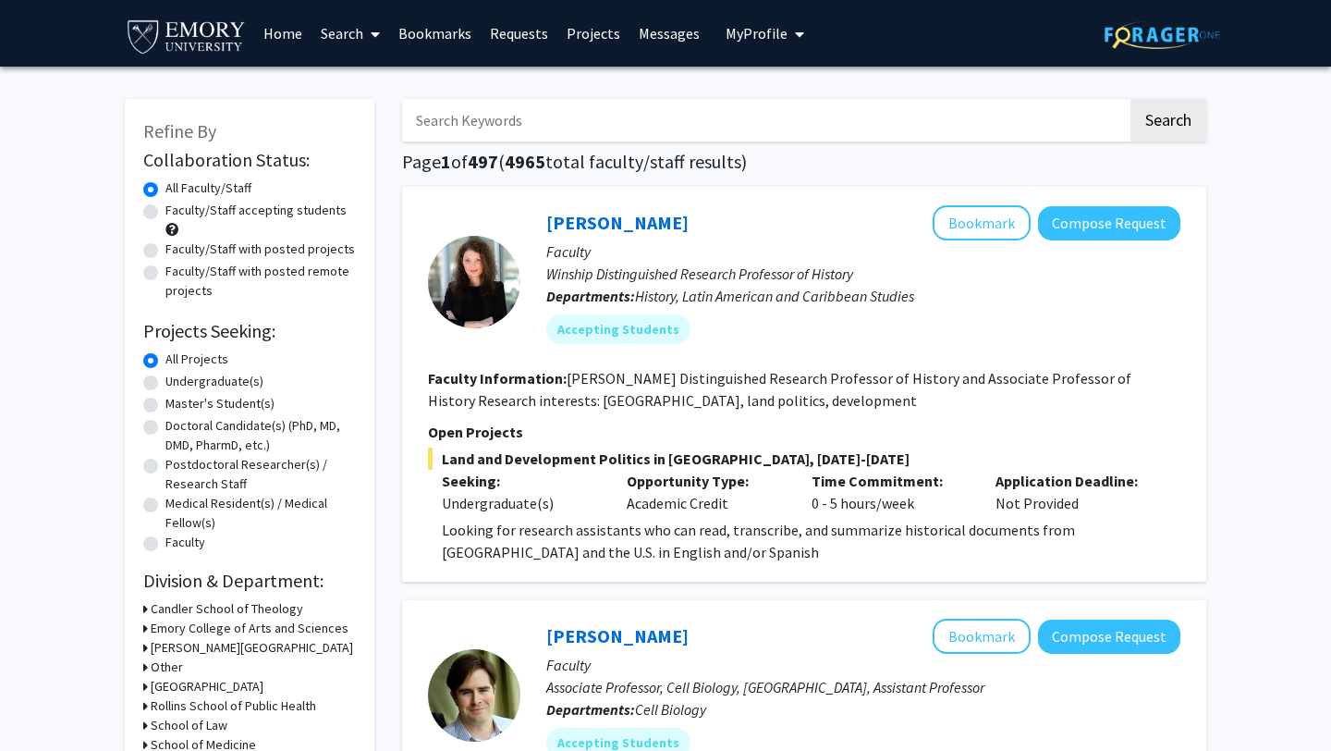
click at [263, 33] on link "Home" at bounding box center [282, 33] width 57 height 65
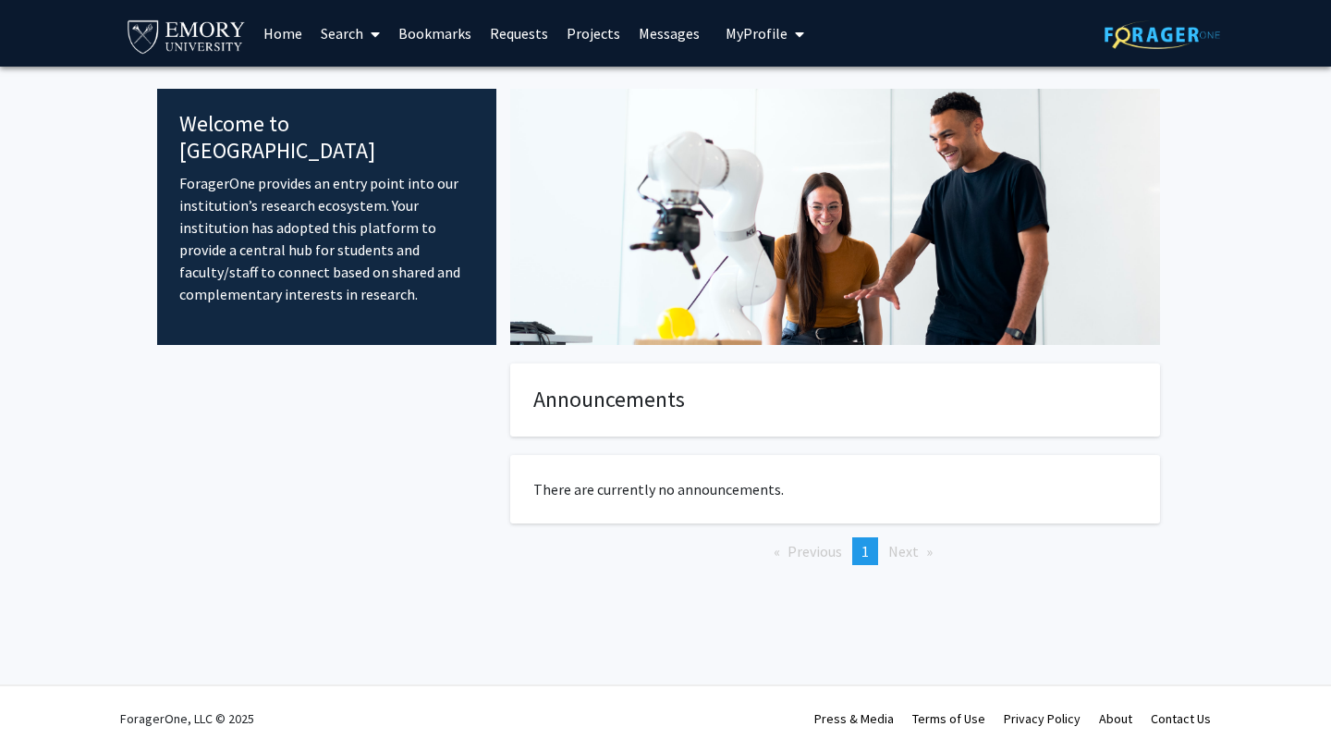
click at [737, 27] on span "My Profile" at bounding box center [757, 33] width 62 height 18
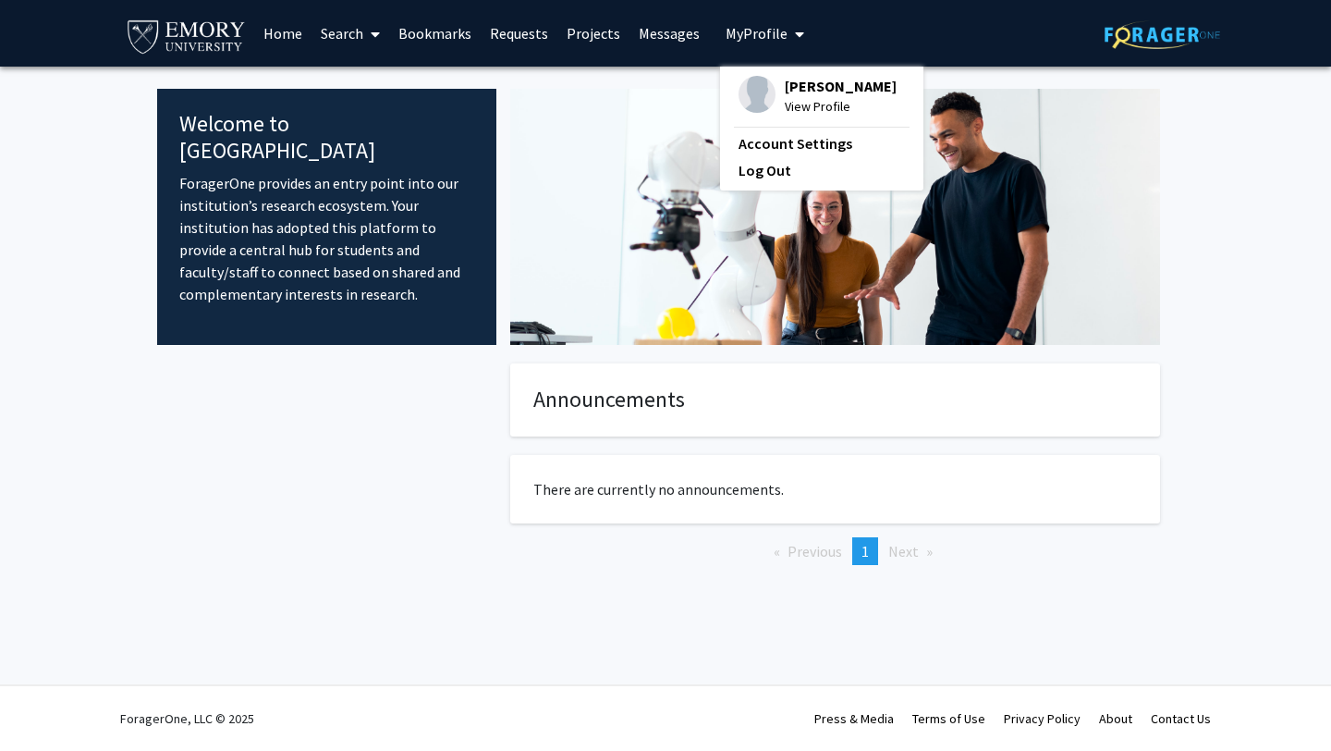
click at [737, 26] on span "My Profile" at bounding box center [757, 33] width 62 height 18
